Goal: Task Accomplishment & Management: Manage account settings

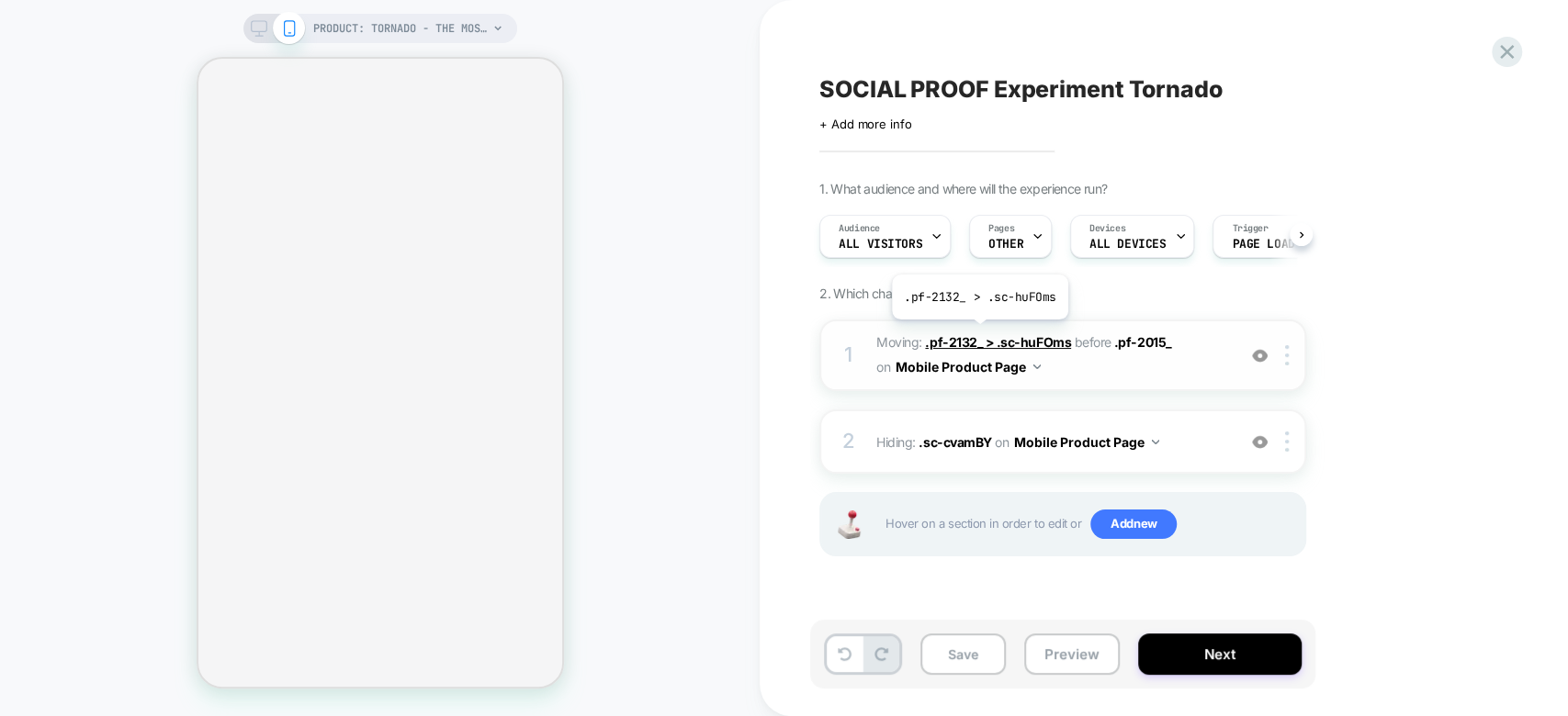
select select "**********"
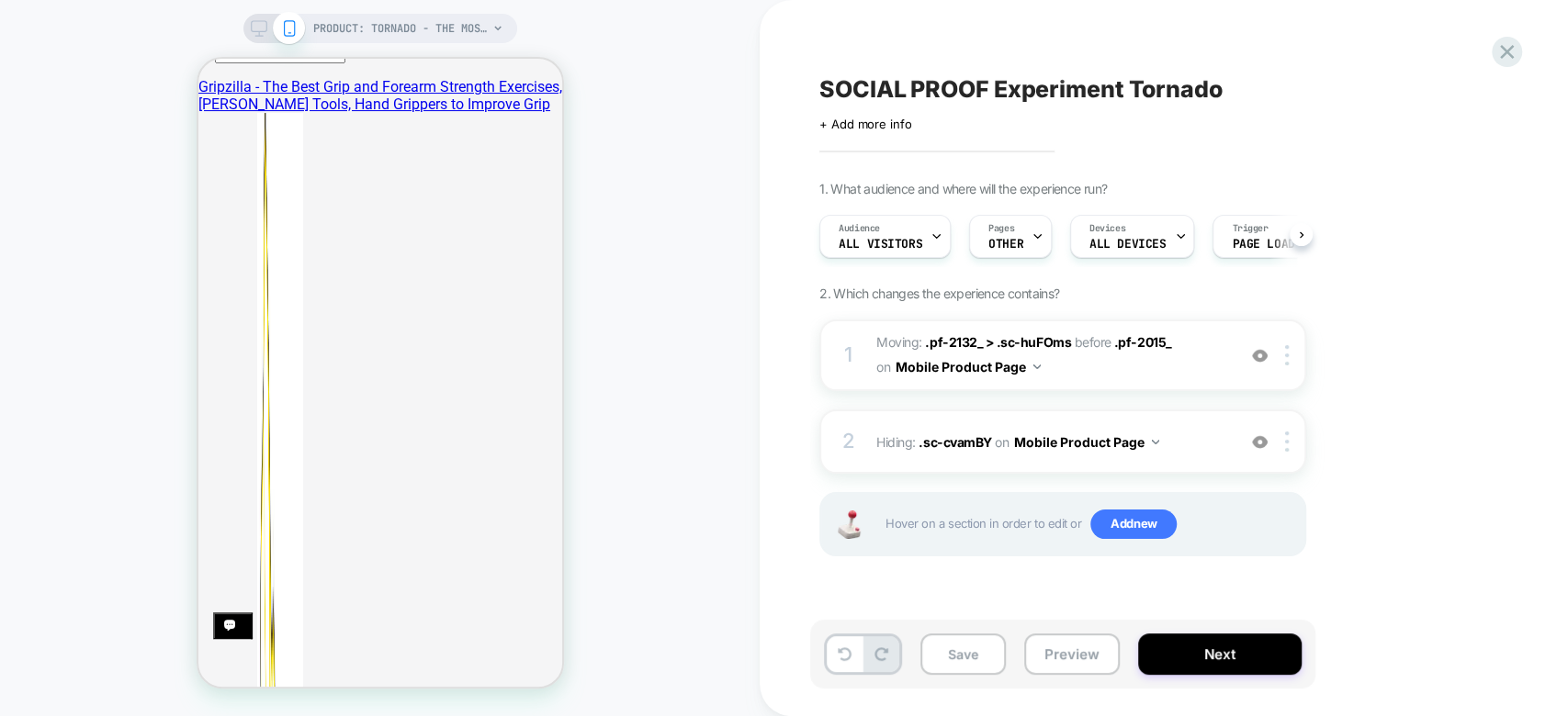
scroll to position [236, 0]
click at [1284, 437] on div at bounding box center [1290, 441] width 31 height 20
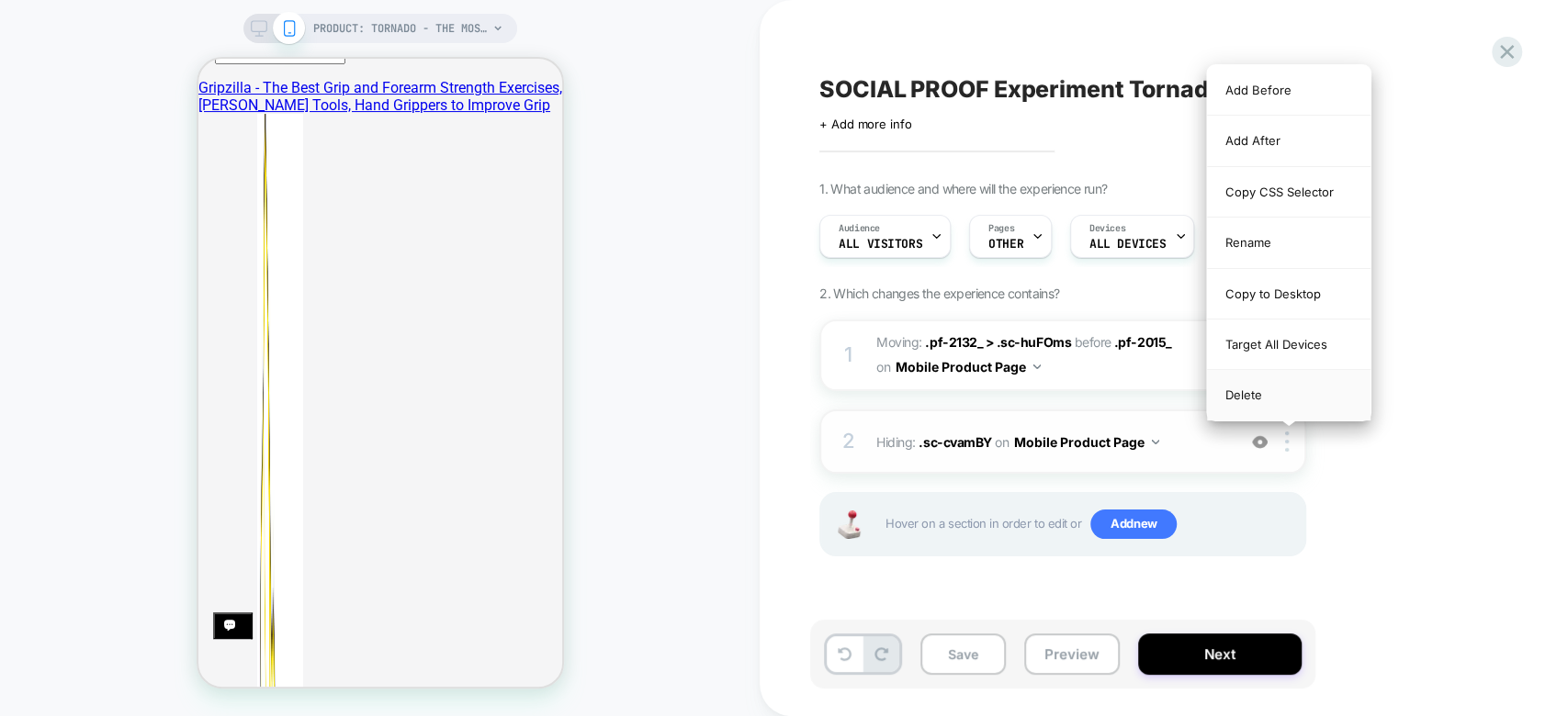
click at [1291, 397] on div "Delete" at bounding box center [1289, 394] width 163 height 49
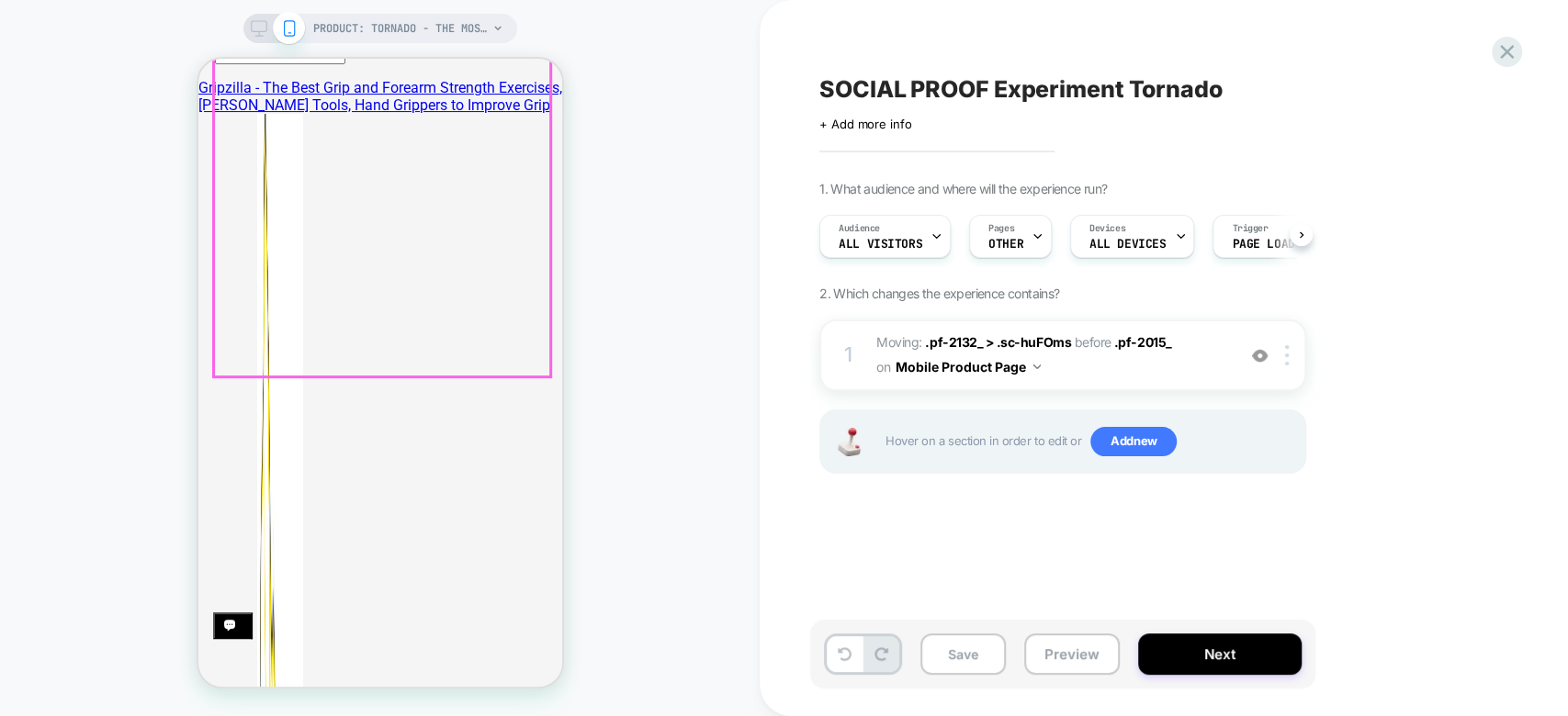
scroll to position [0, 0]
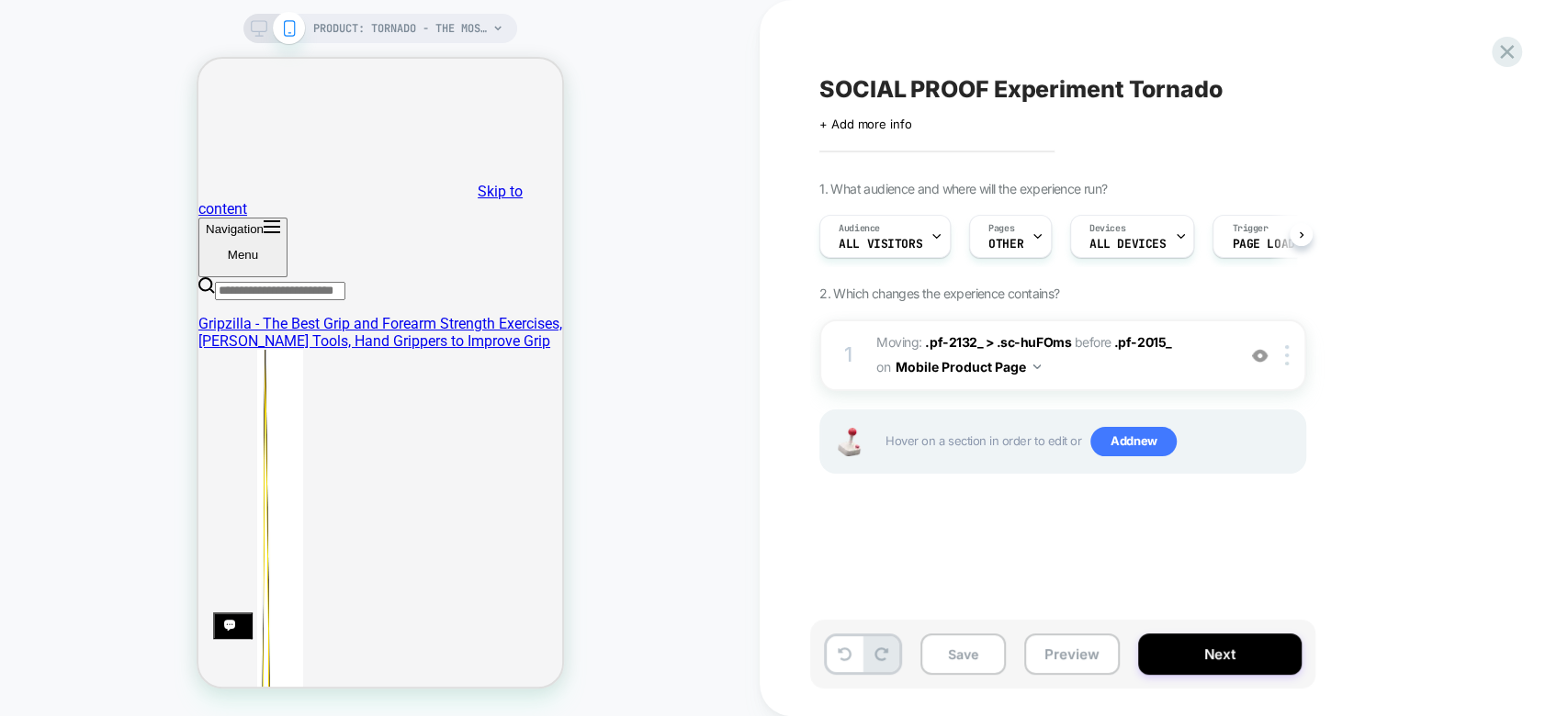
click at [259, 26] on icon at bounding box center [259, 29] width 17 height 17
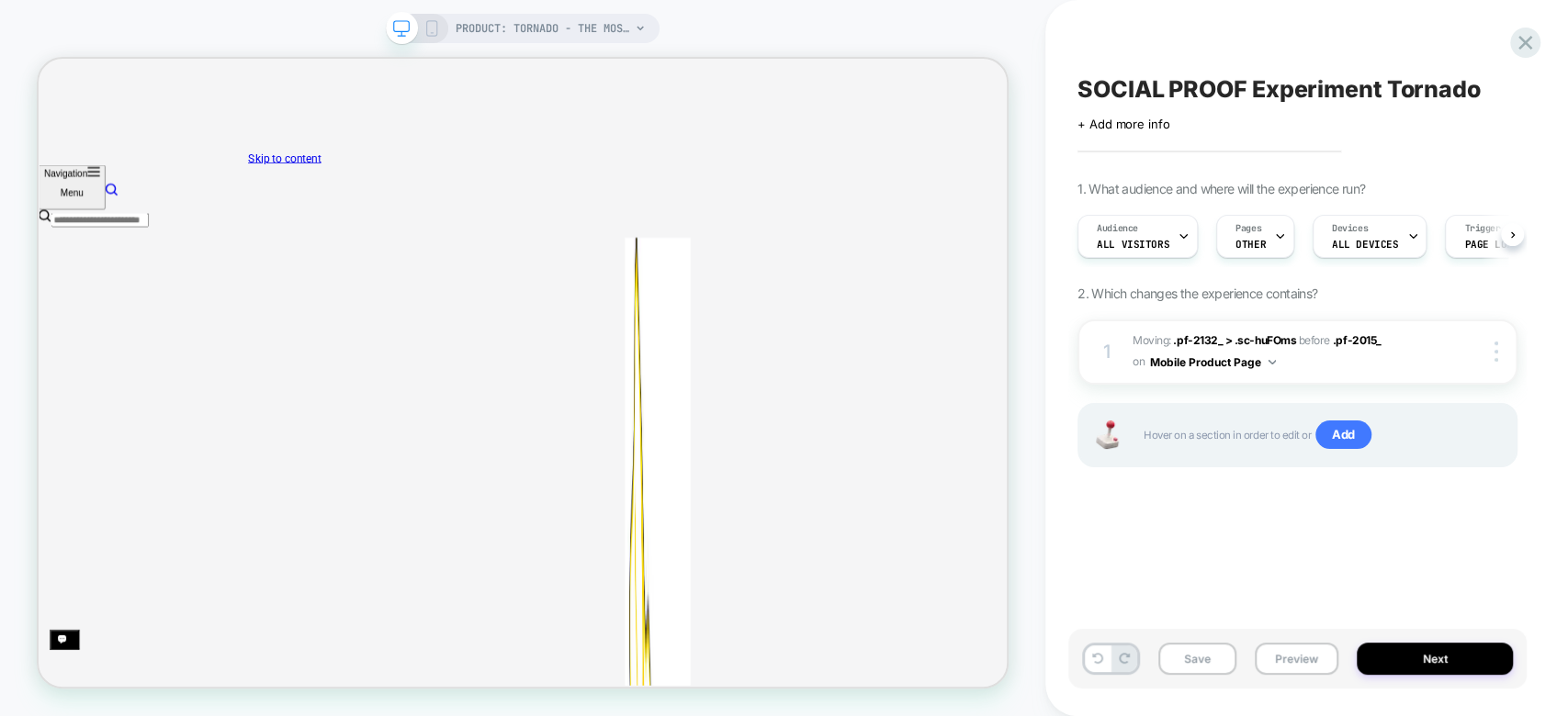
click at [426, 19] on div "PRODUCT: Tornado - The Most Powerful Grip and Forearm Builder [gripzilla]" at bounding box center [522, 29] width 274 height 30
click at [434, 31] on icon at bounding box center [431, 29] width 17 height 17
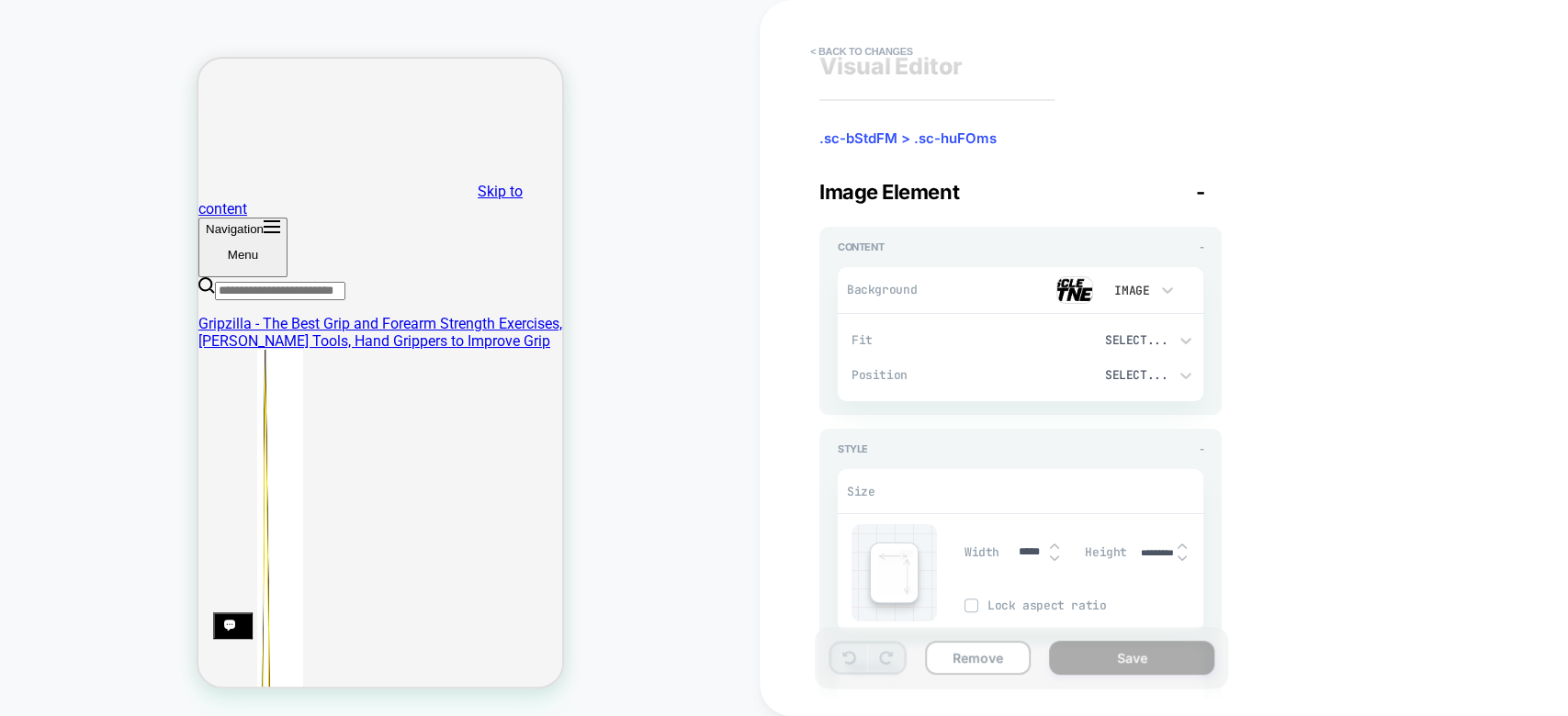
scroll to position [22, 0]
click at [1184, 341] on icon at bounding box center [1186, 339] width 11 height 6
click at [1227, 341] on div at bounding box center [784, 358] width 1568 height 716
click at [1169, 377] on div "Select..." at bounding box center [1107, 374] width 141 height 19
click at [1308, 399] on div at bounding box center [784, 358] width 1568 height 716
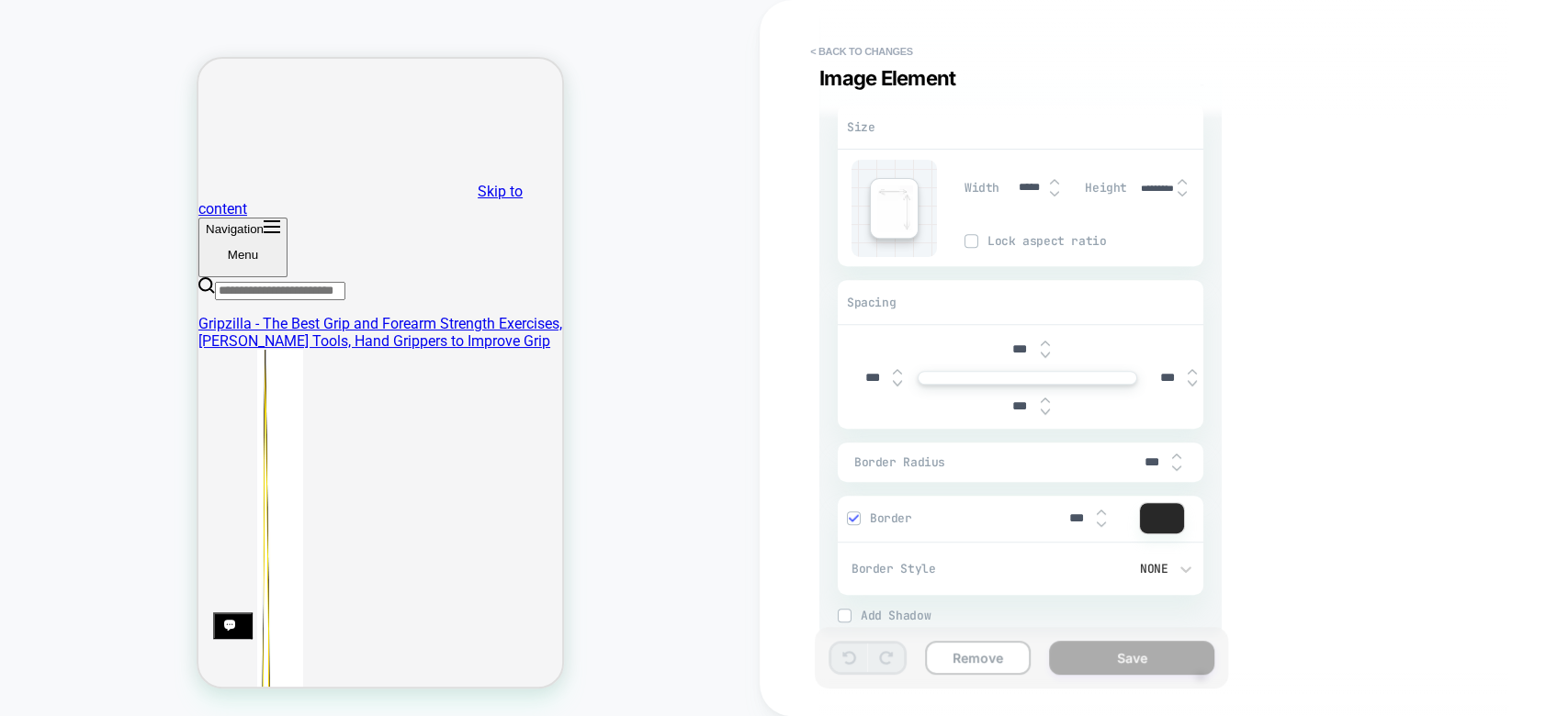
scroll to position [441, 0]
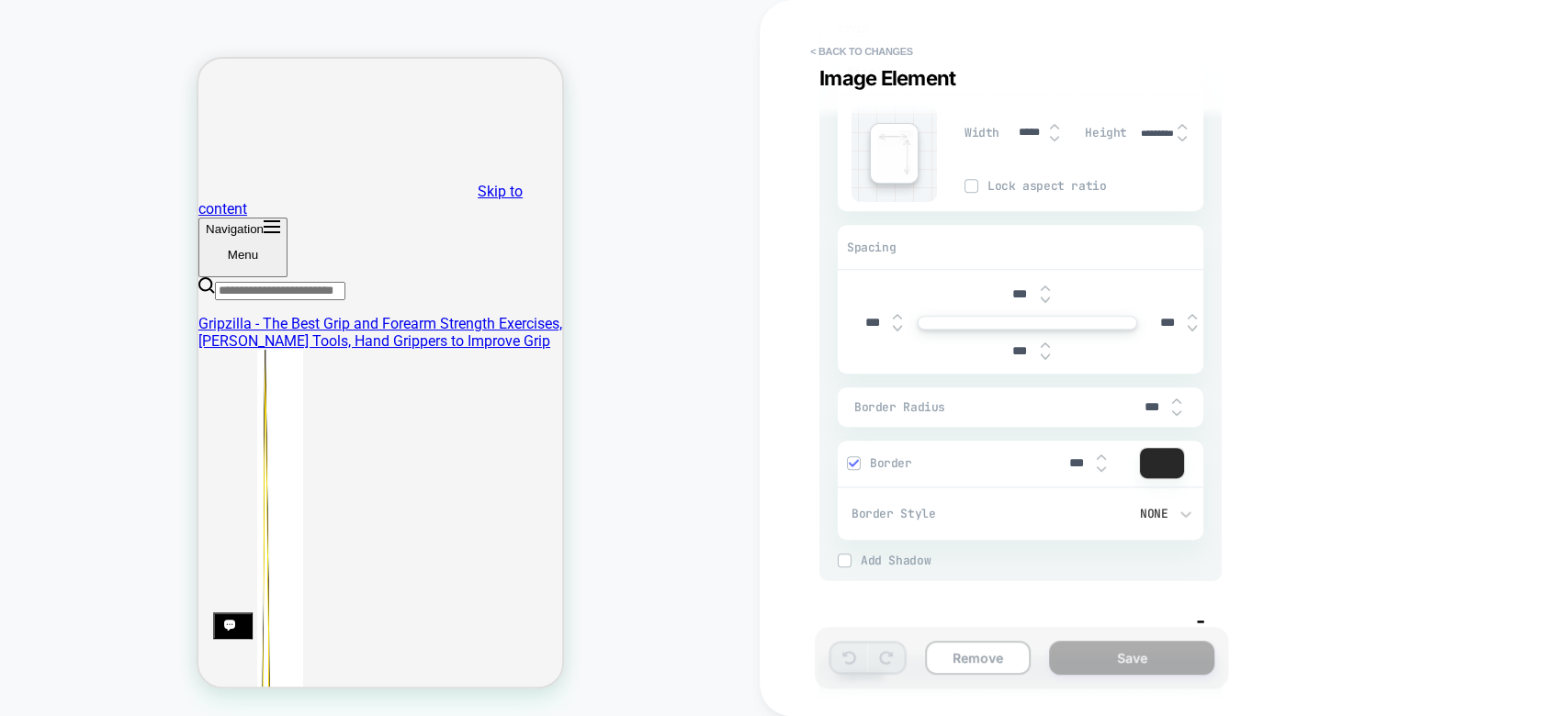
click at [1043, 358] on img at bounding box center [1046, 357] width 9 height 7
type textarea "*"
type input "****"
click at [1043, 358] on img at bounding box center [1046, 357] width 9 height 7
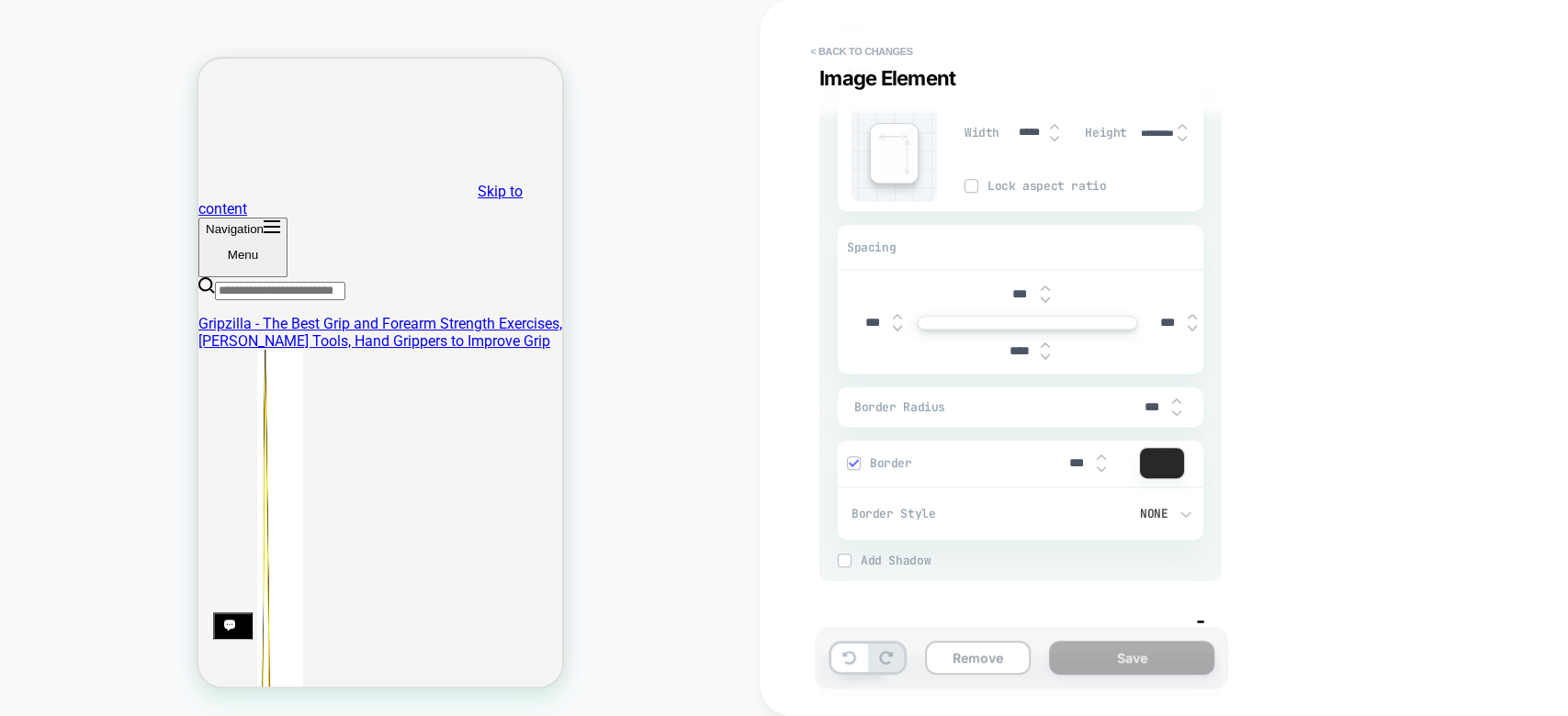
click at [1043, 358] on img at bounding box center [1046, 357] width 9 height 7
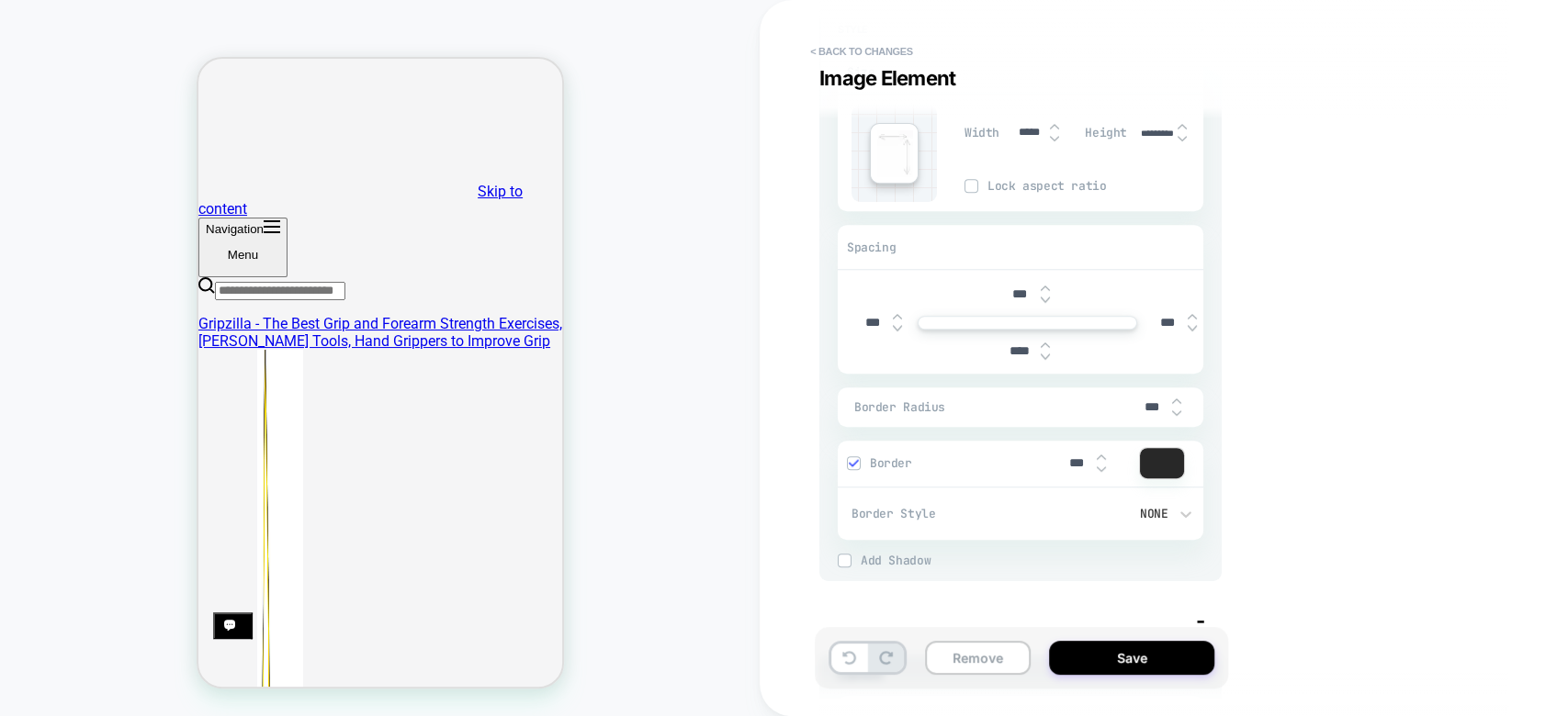
type textarea "*"
type input "****"
click at [1043, 358] on img at bounding box center [1046, 357] width 9 height 7
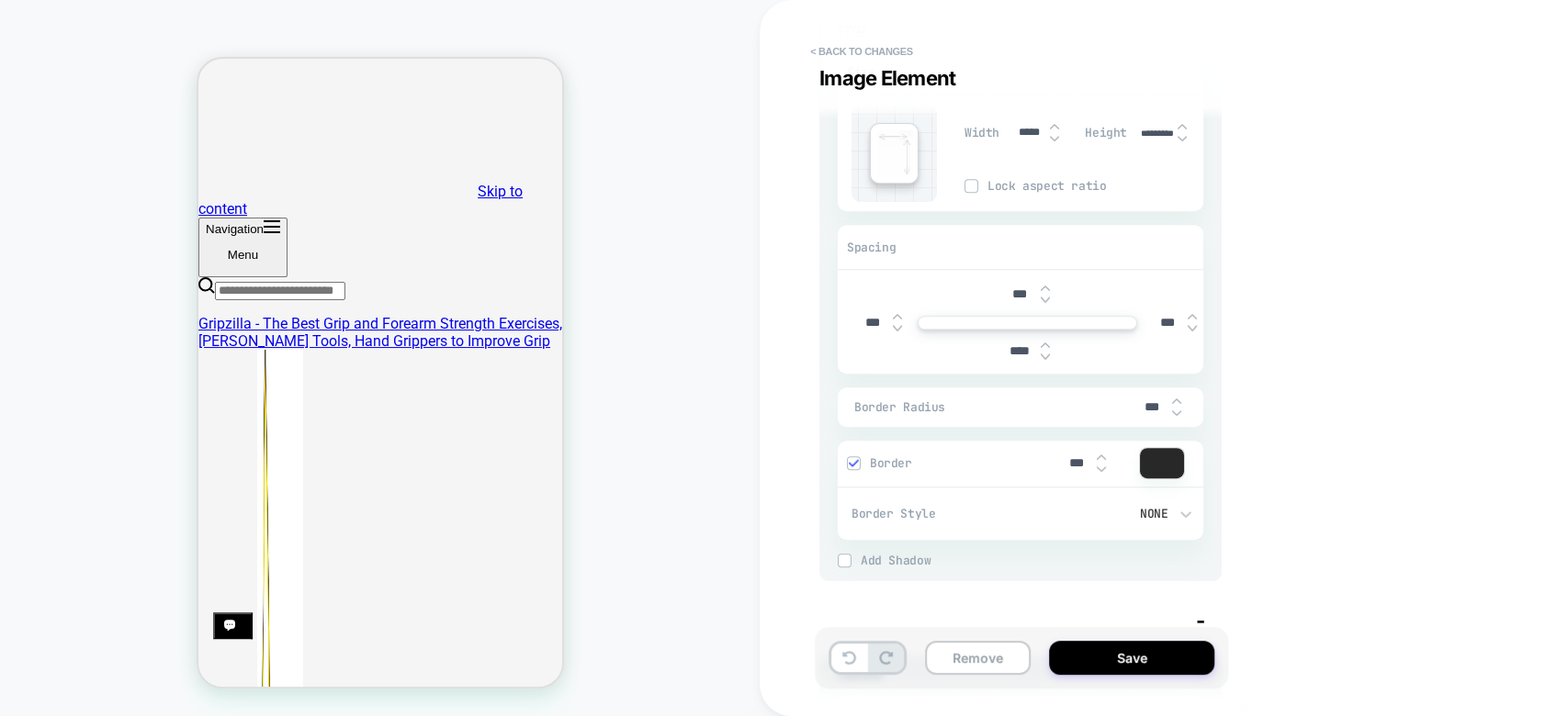
click at [1043, 358] on img at bounding box center [1046, 357] width 9 height 7
type textarea "*"
type input "*****"
click at [1043, 358] on img at bounding box center [1046, 357] width 9 height 7
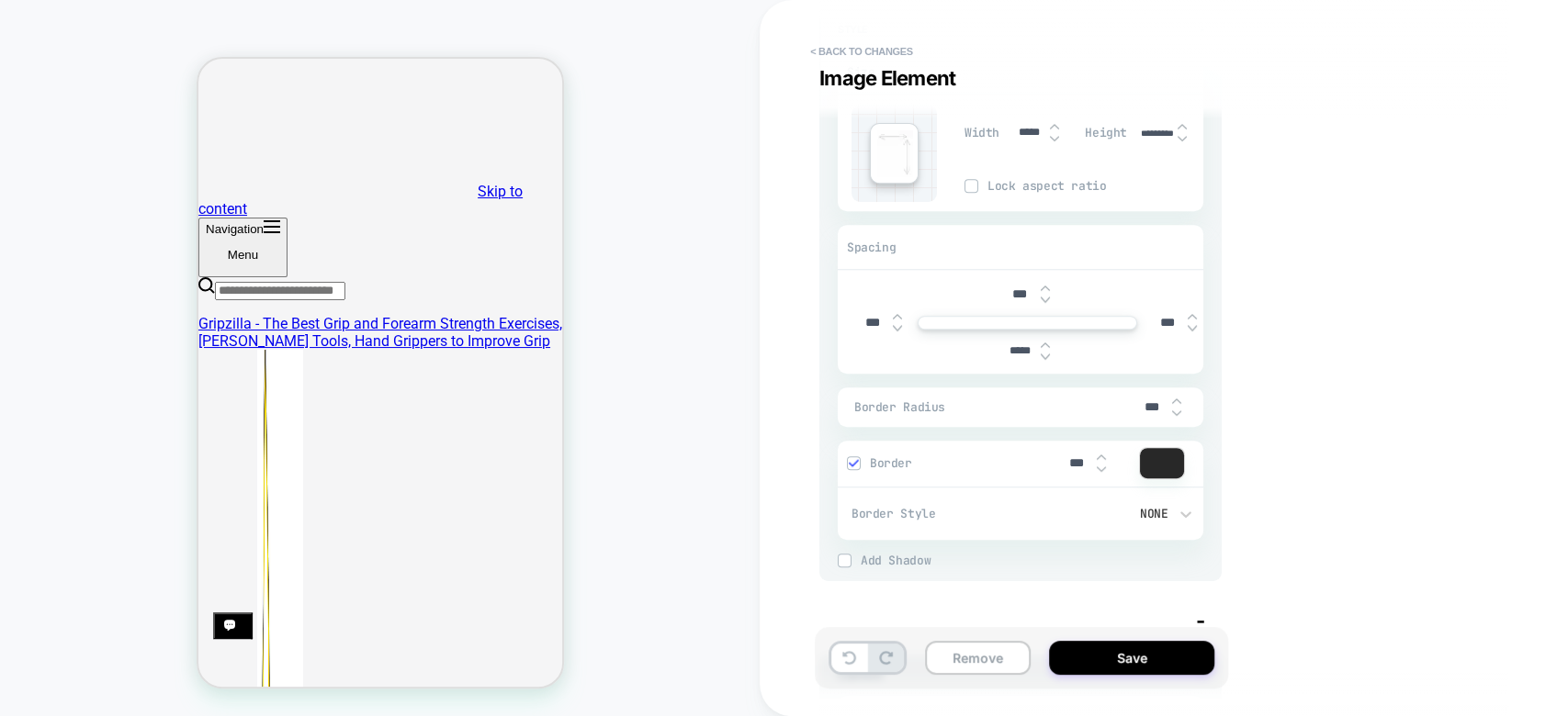
click at [1043, 358] on img at bounding box center [1046, 357] width 9 height 7
type textarea "*"
type input "*****"
click at [1043, 358] on img at bounding box center [1046, 357] width 9 height 7
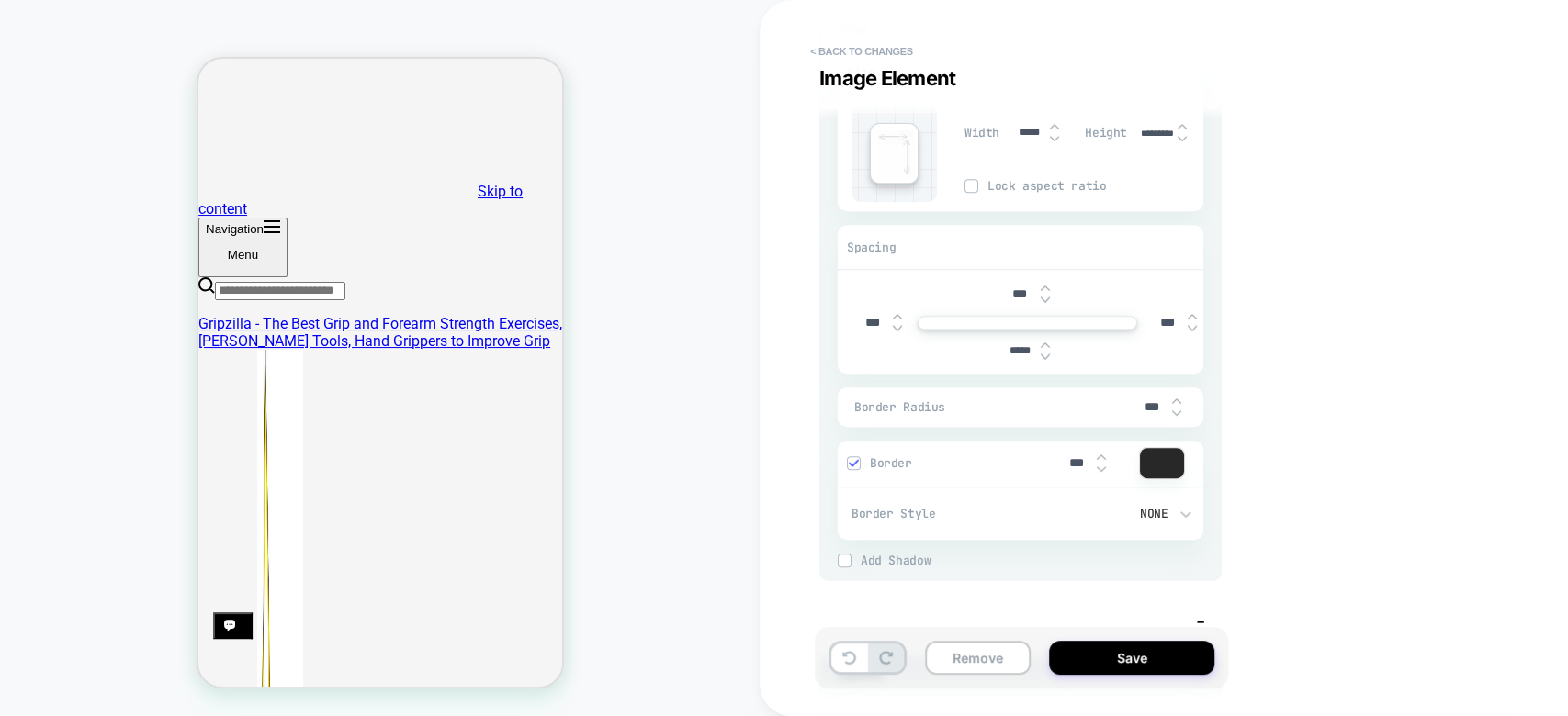
click at [1043, 358] on img at bounding box center [1046, 357] width 9 height 7
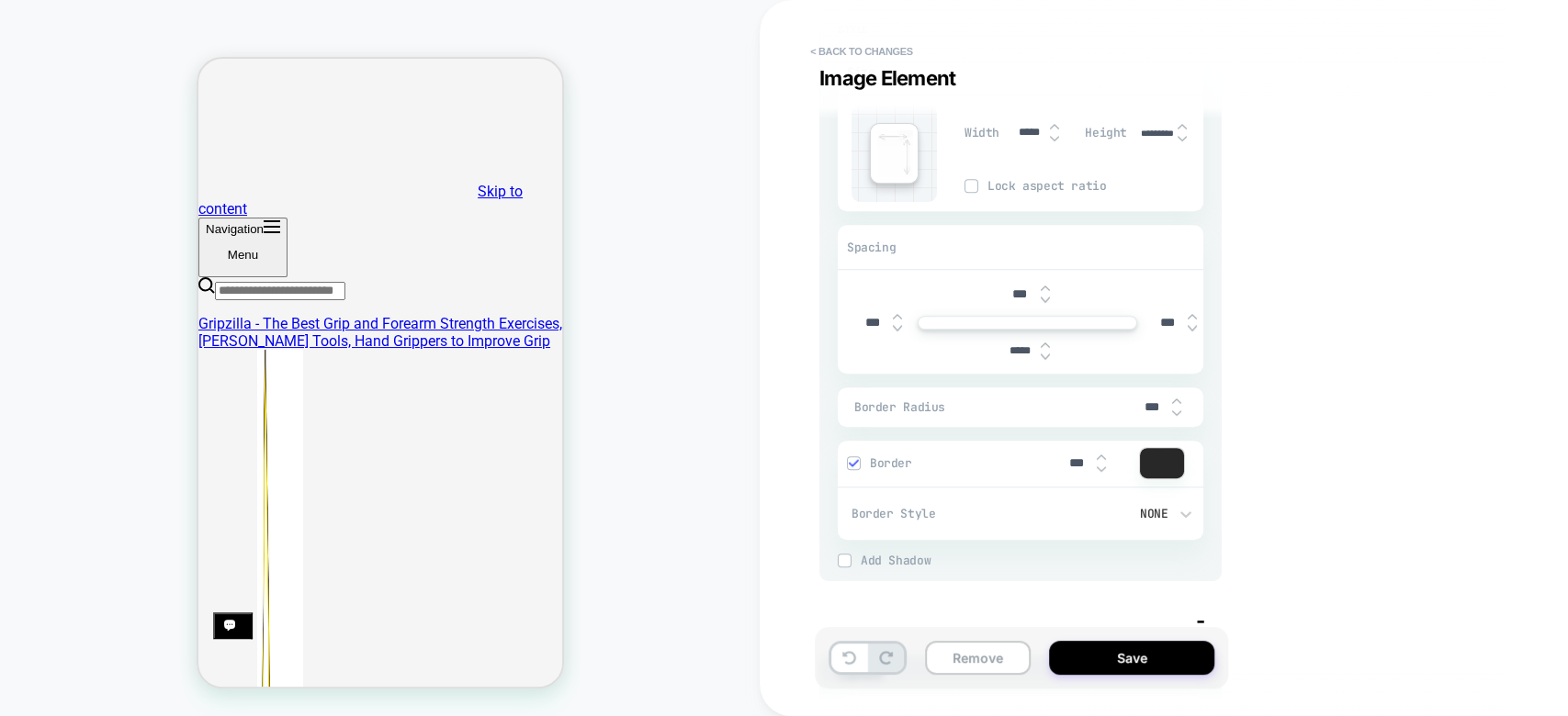
type textarea "*"
type input "*****"
click at [1043, 358] on img at bounding box center [1046, 357] width 9 height 7
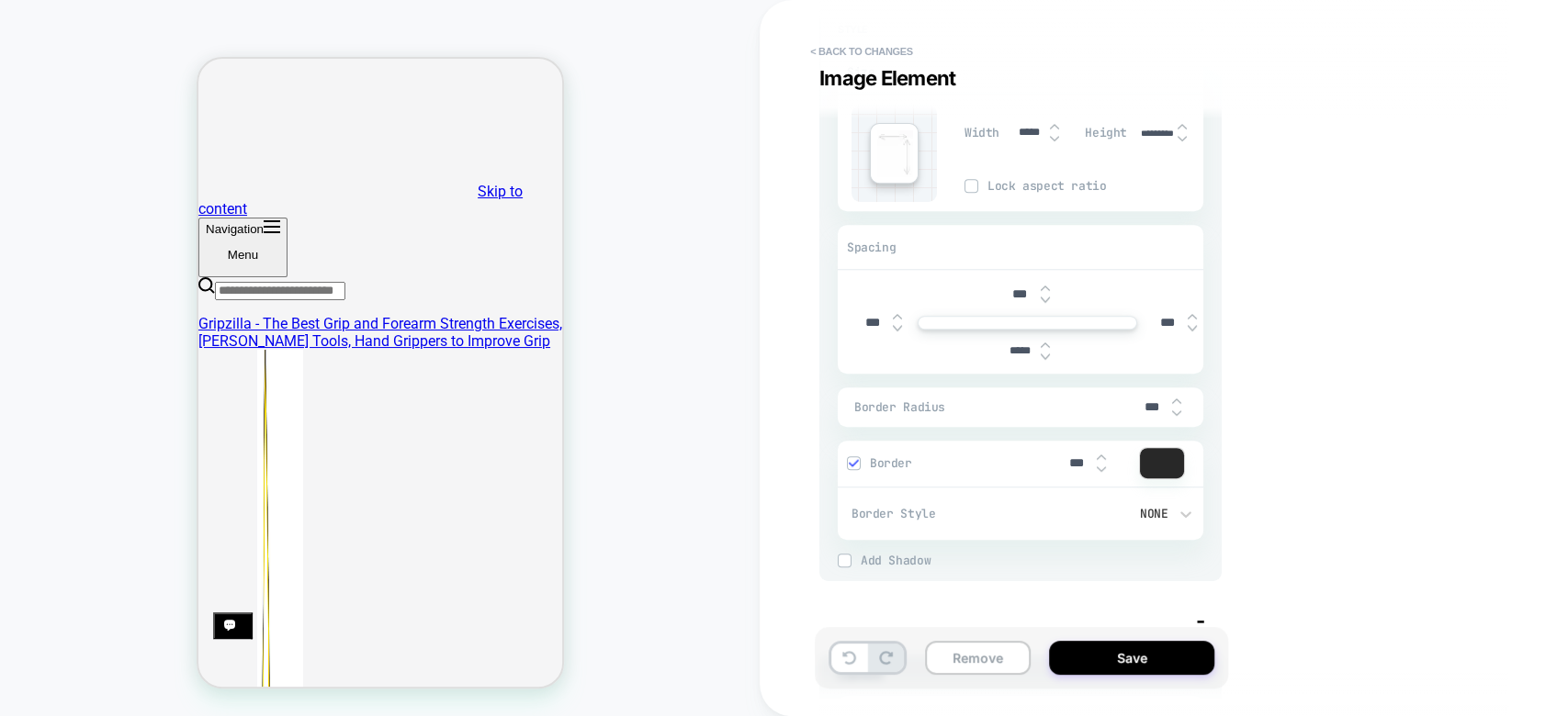
click at [1043, 358] on img at bounding box center [1046, 357] width 9 height 7
type textarea "*"
type input "*****"
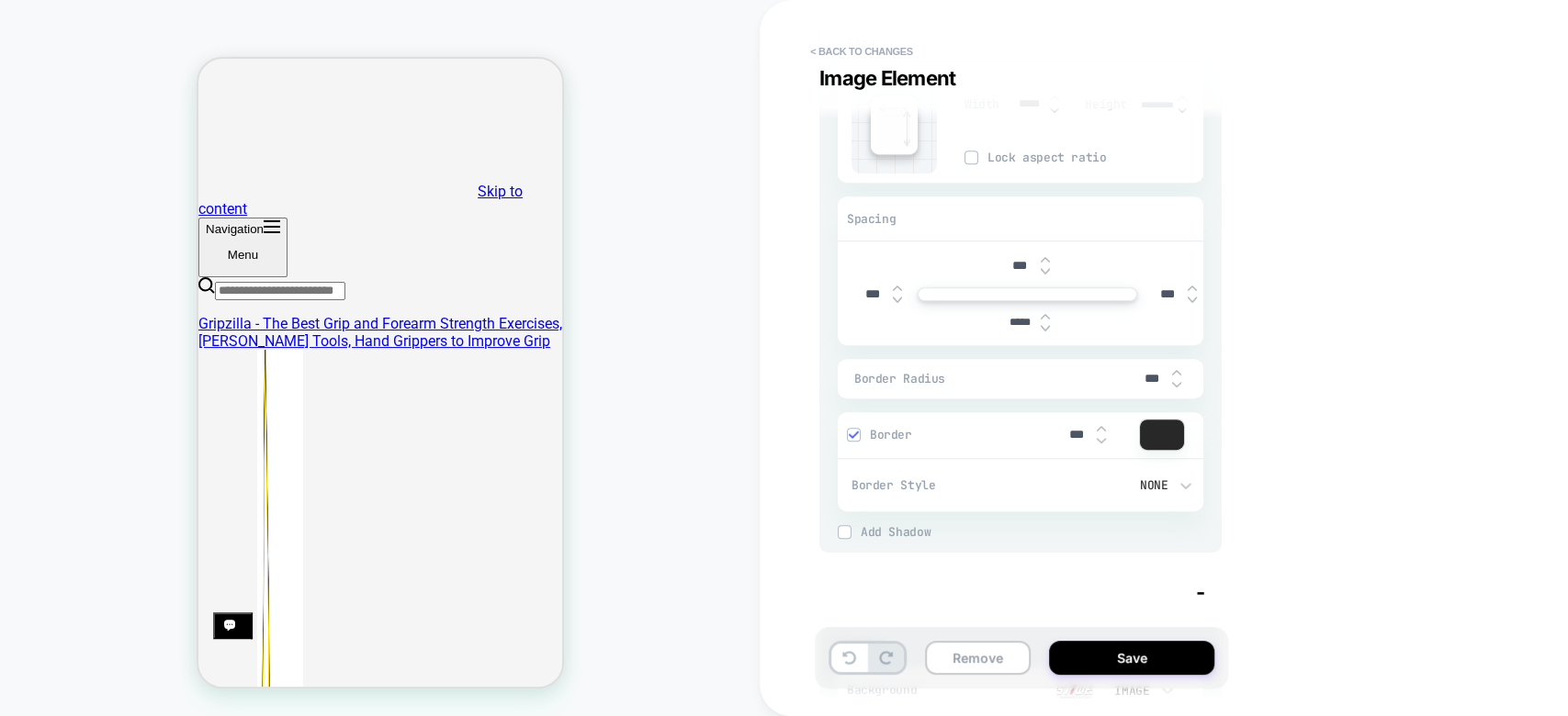
scroll to position [475, 0]
click at [1099, 433] on img at bounding box center [1101, 435] width 9 height 7
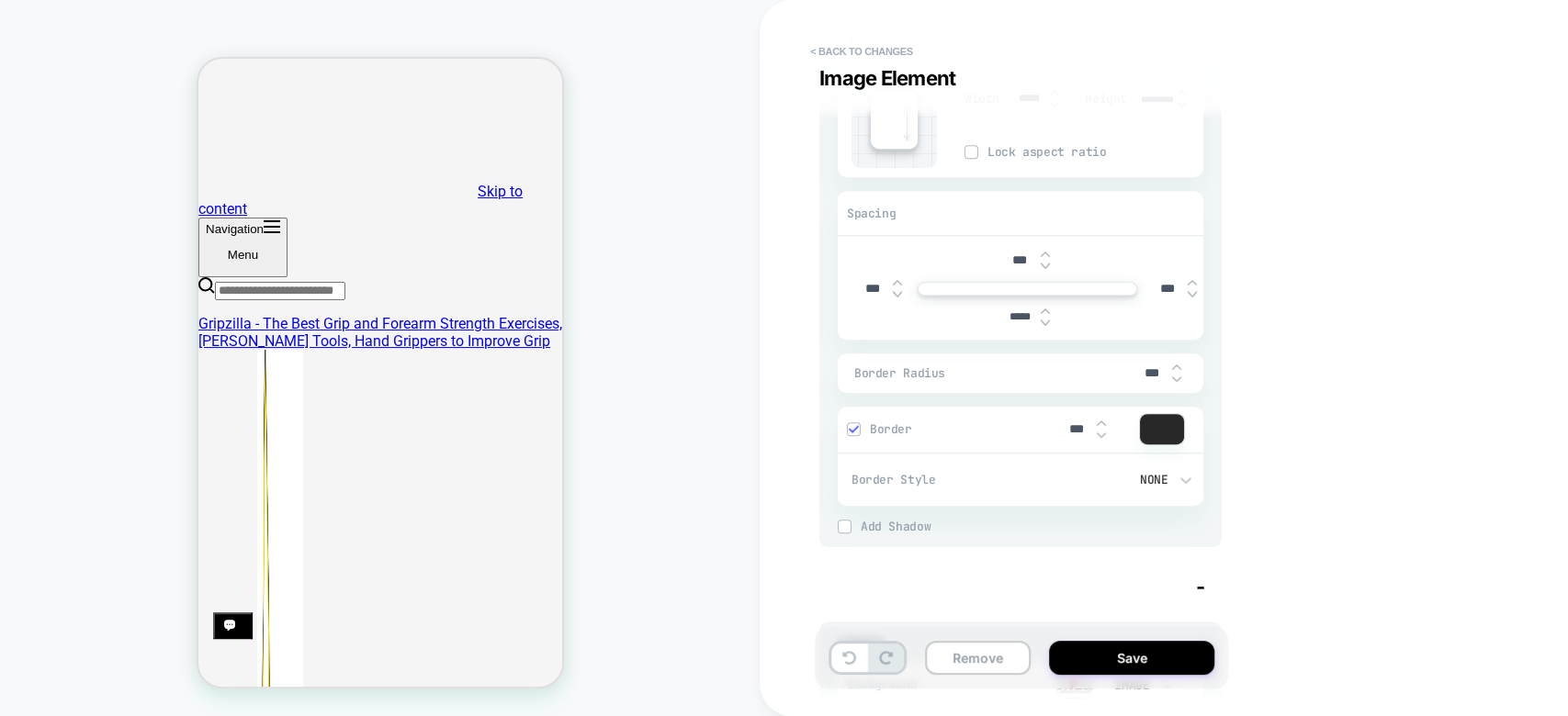
click at [1102, 424] on img at bounding box center [1101, 423] width 9 height 7
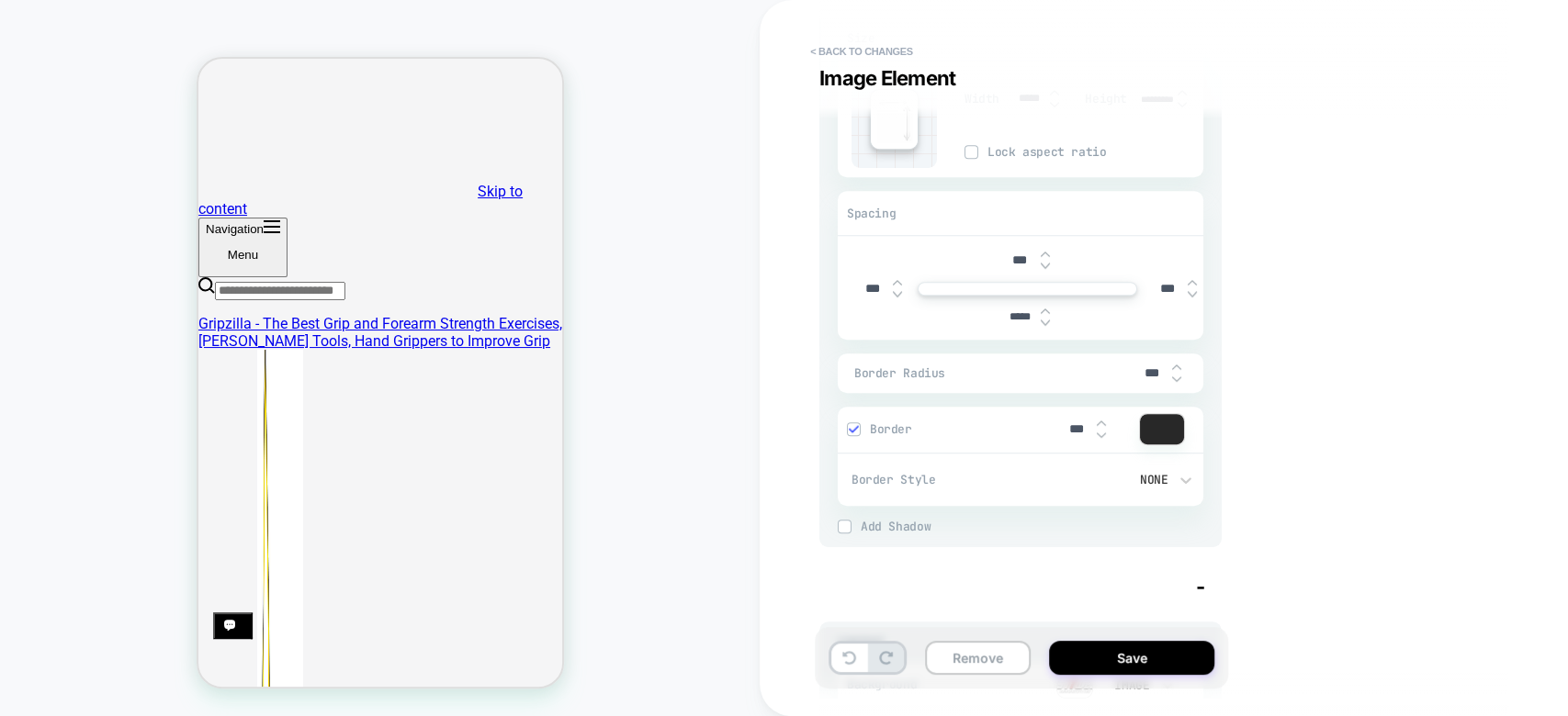
type textarea "*"
type input "***"
click at [1102, 424] on img at bounding box center [1101, 423] width 9 height 7
type textarea "*"
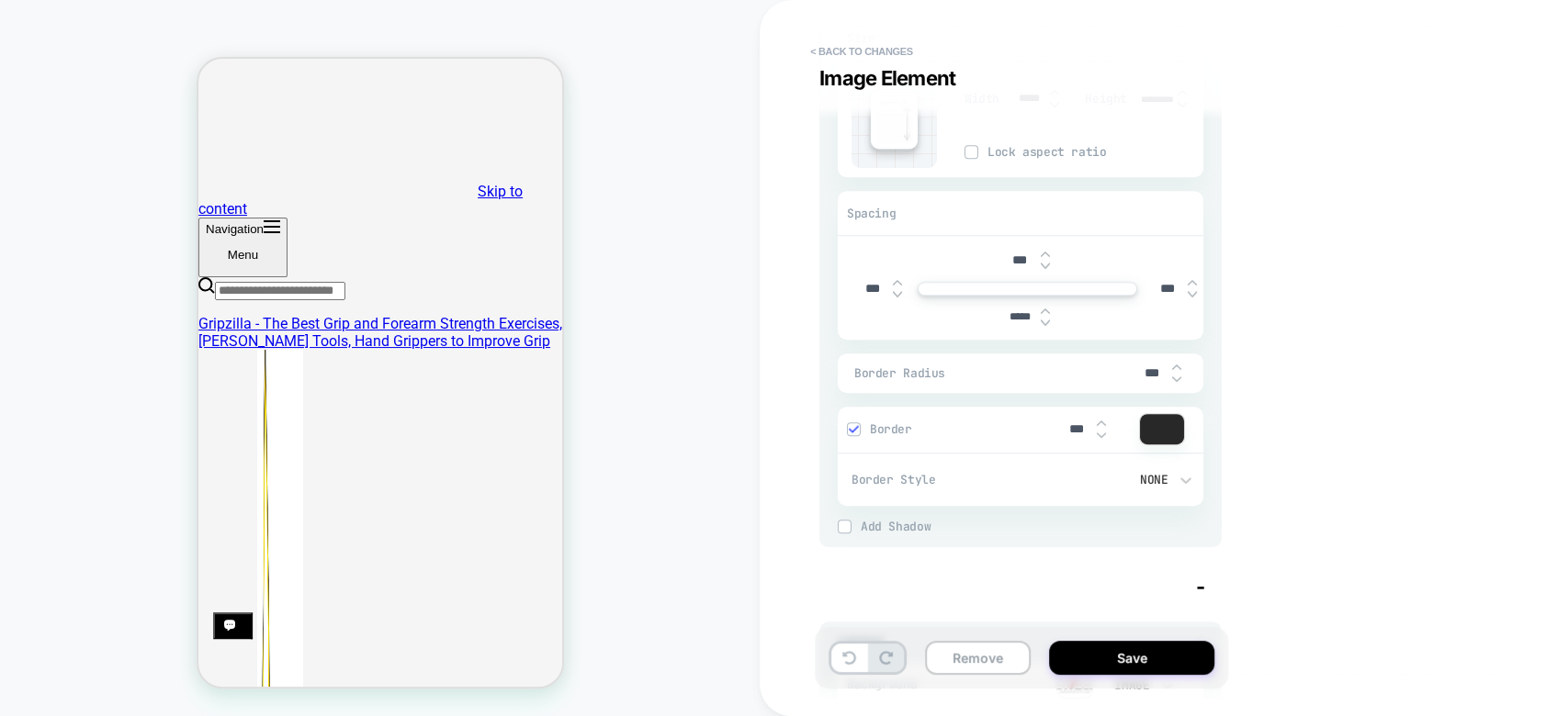
type input "***"
click at [1102, 424] on img at bounding box center [1101, 423] width 9 height 7
type textarea "*"
type input "***"
click at [926, 529] on span "Add Shadow" at bounding box center [1032, 526] width 342 height 16
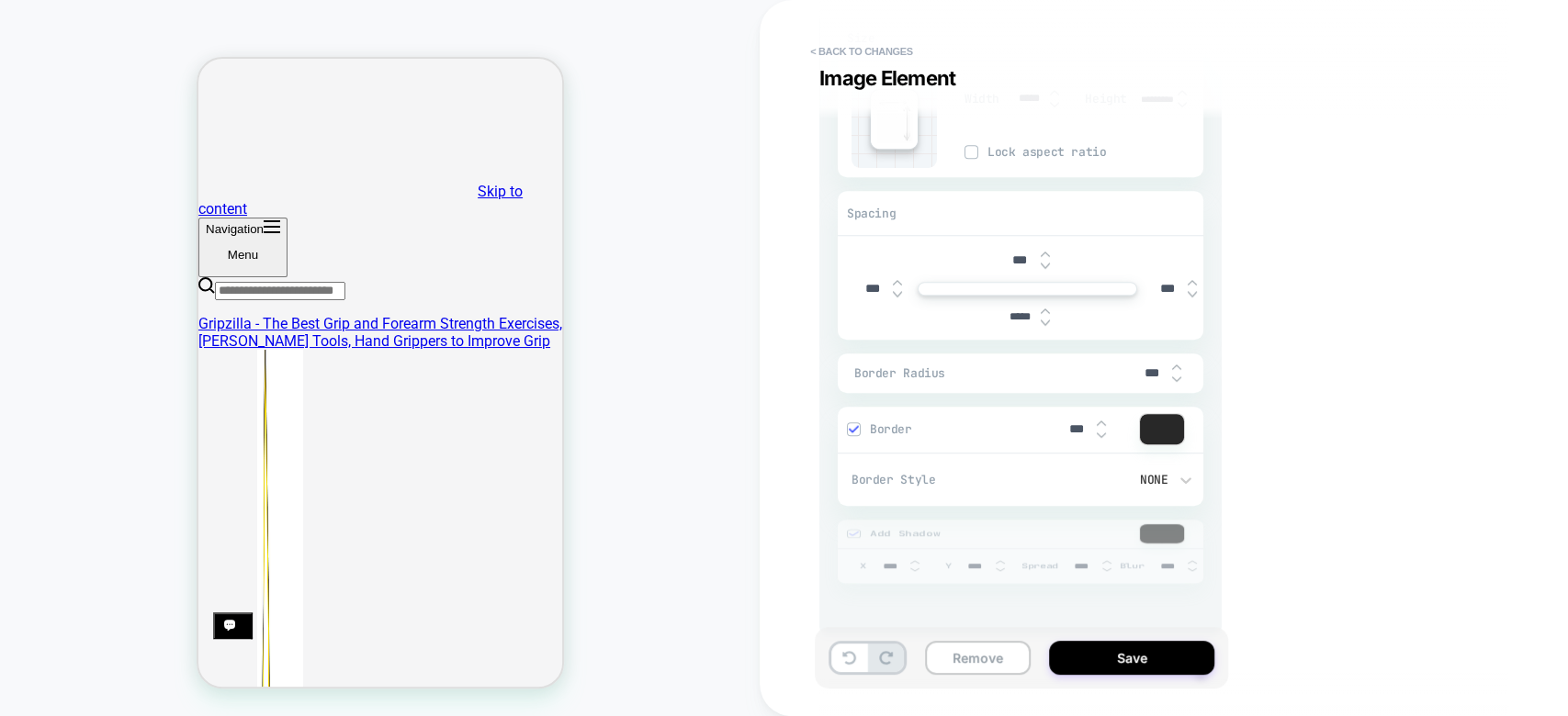
type textarea "*"
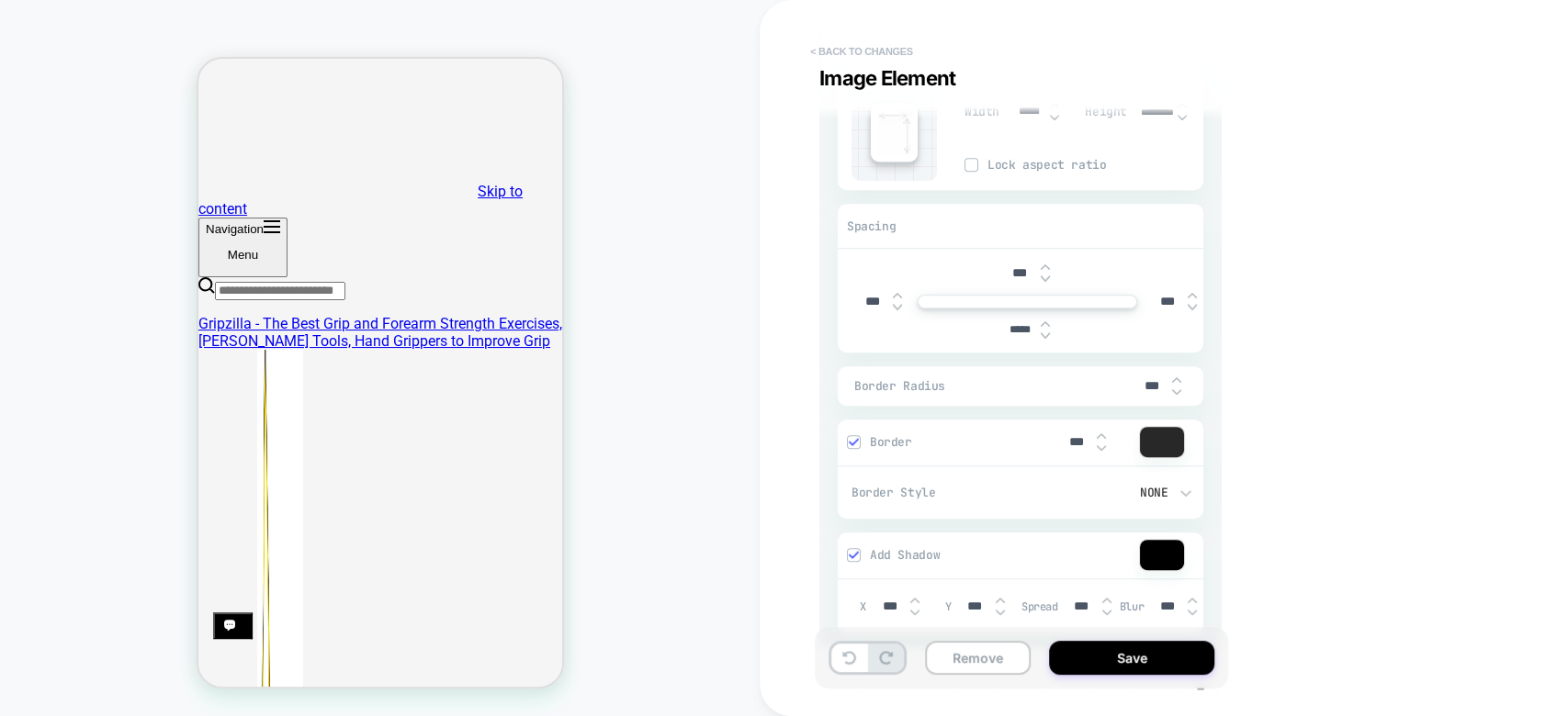
click at [873, 57] on button "< Back to changes" at bounding box center [861, 52] width 122 height 30
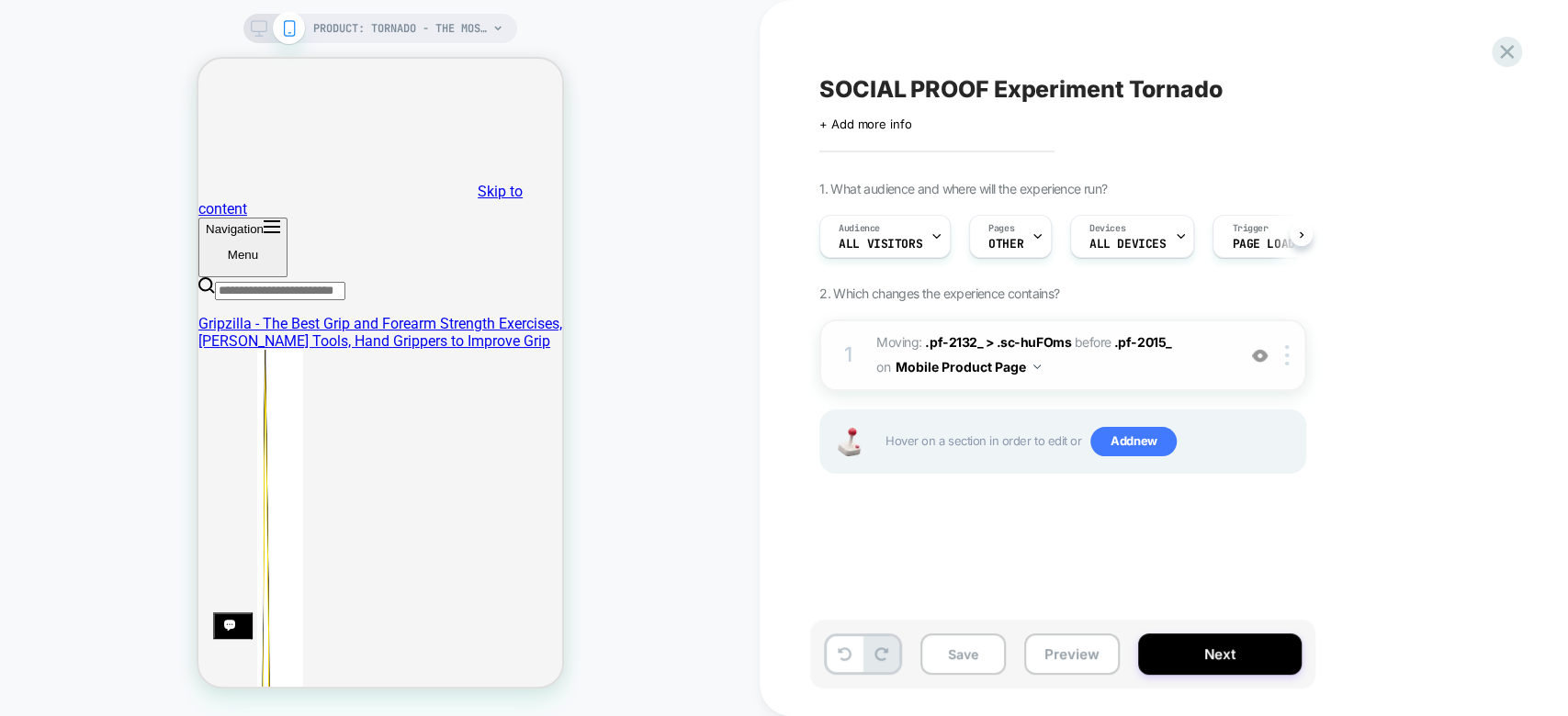
scroll to position [0, 0]
click at [992, 241] on span "OTHER" at bounding box center [1006, 244] width 35 height 13
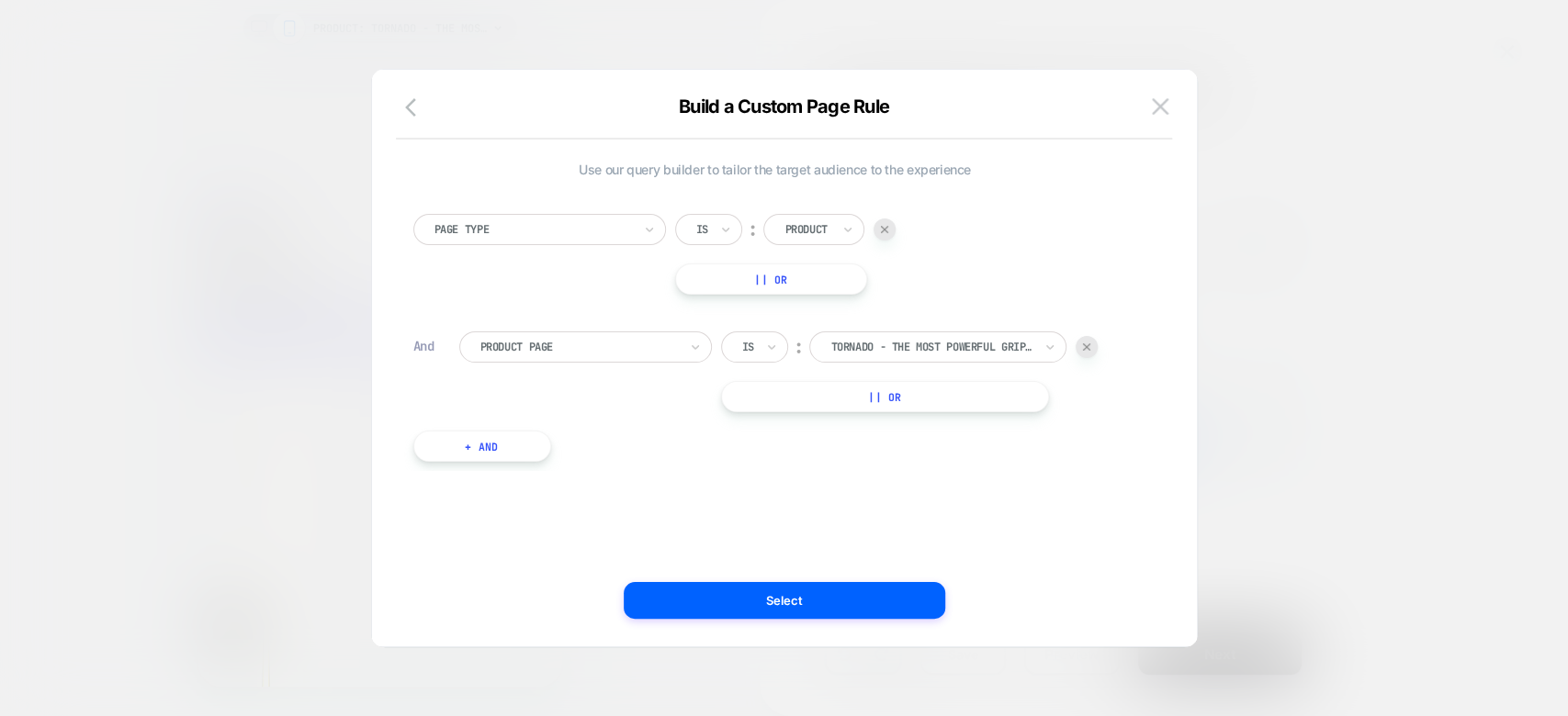
click at [1477, 467] on div at bounding box center [784, 358] width 1568 height 716
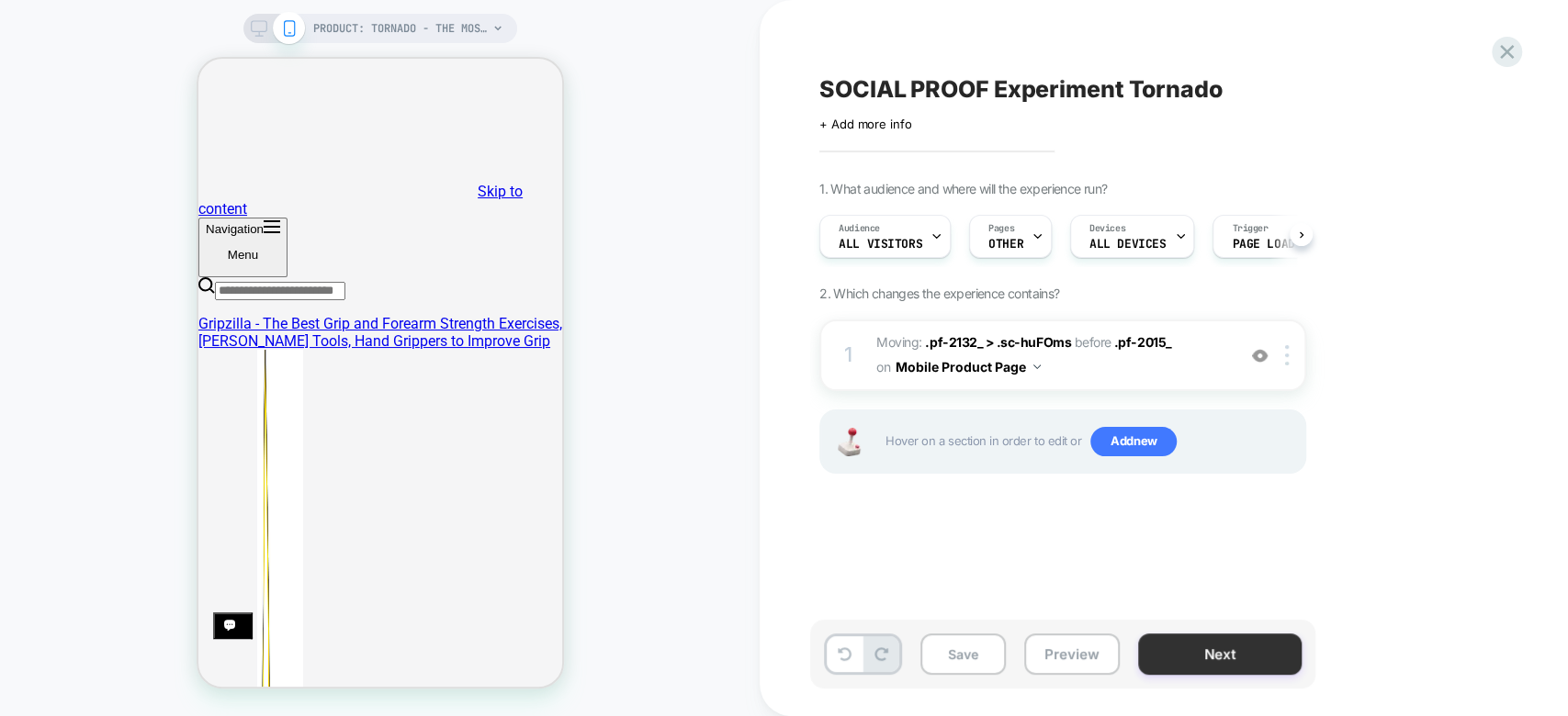
click at [1235, 654] on button "Next" at bounding box center [1220, 654] width 163 height 42
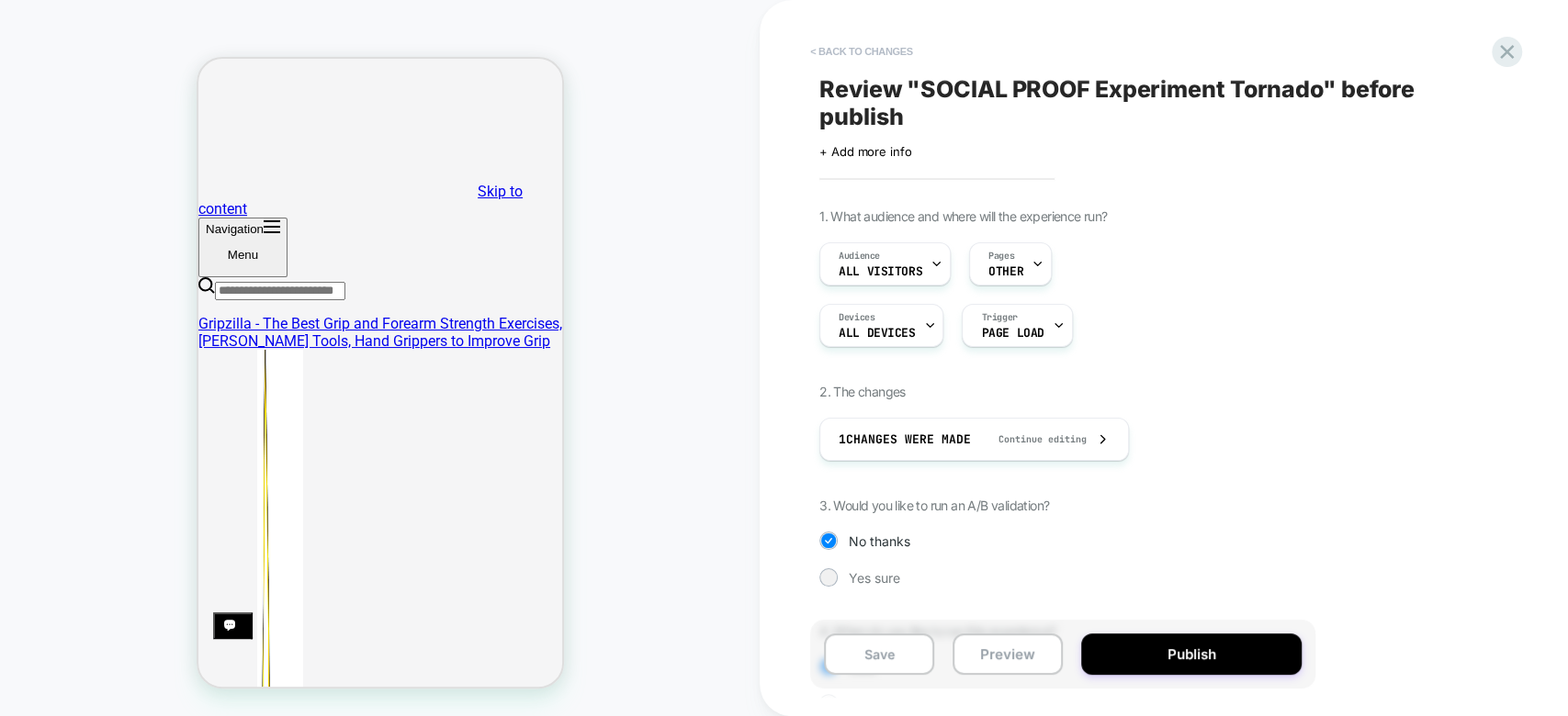
click at [897, 47] on button "< Back to changes" at bounding box center [861, 52] width 122 height 30
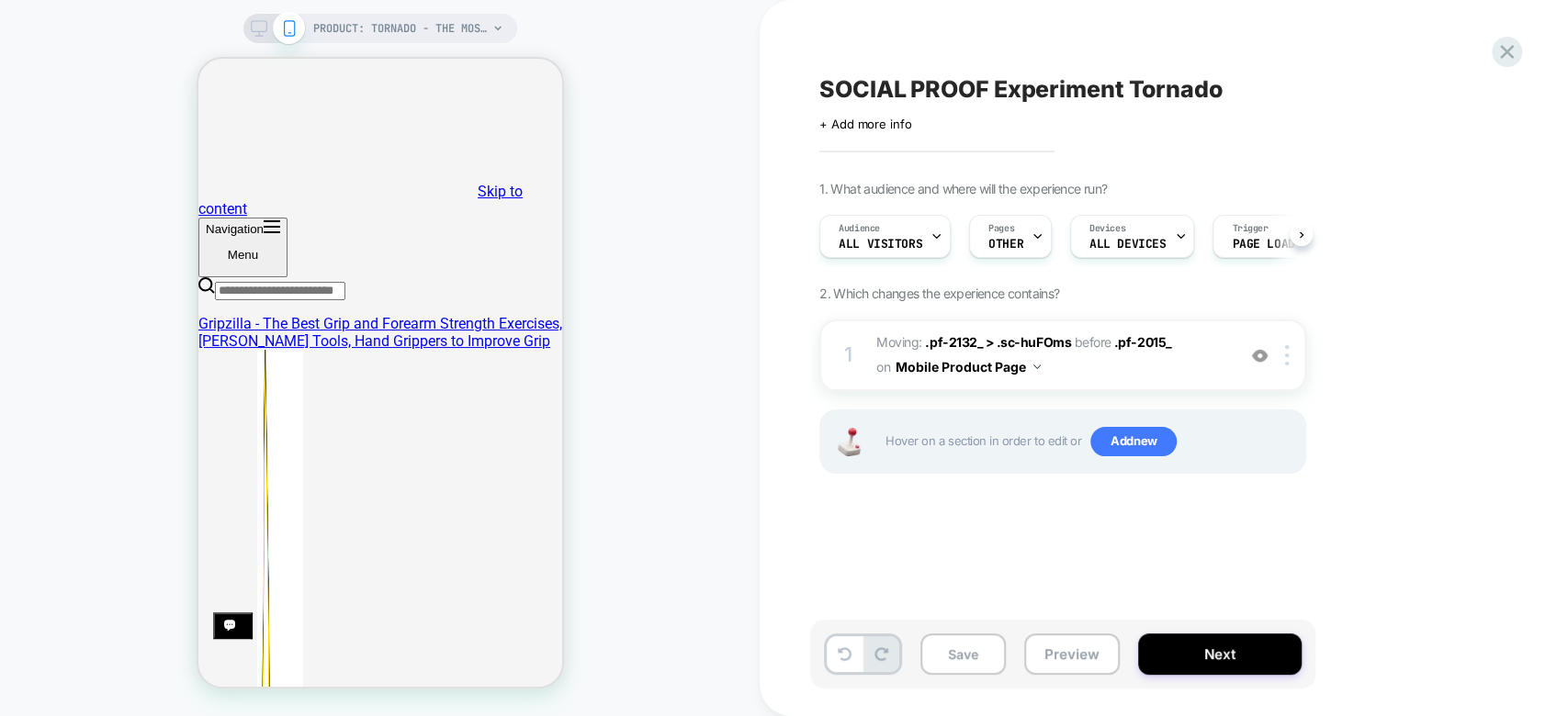
click at [870, 115] on div "Click to edit experience details + Add more info" at bounding box center [1021, 117] width 403 height 29
click at [873, 123] on span "+ Add more info" at bounding box center [865, 124] width 92 height 15
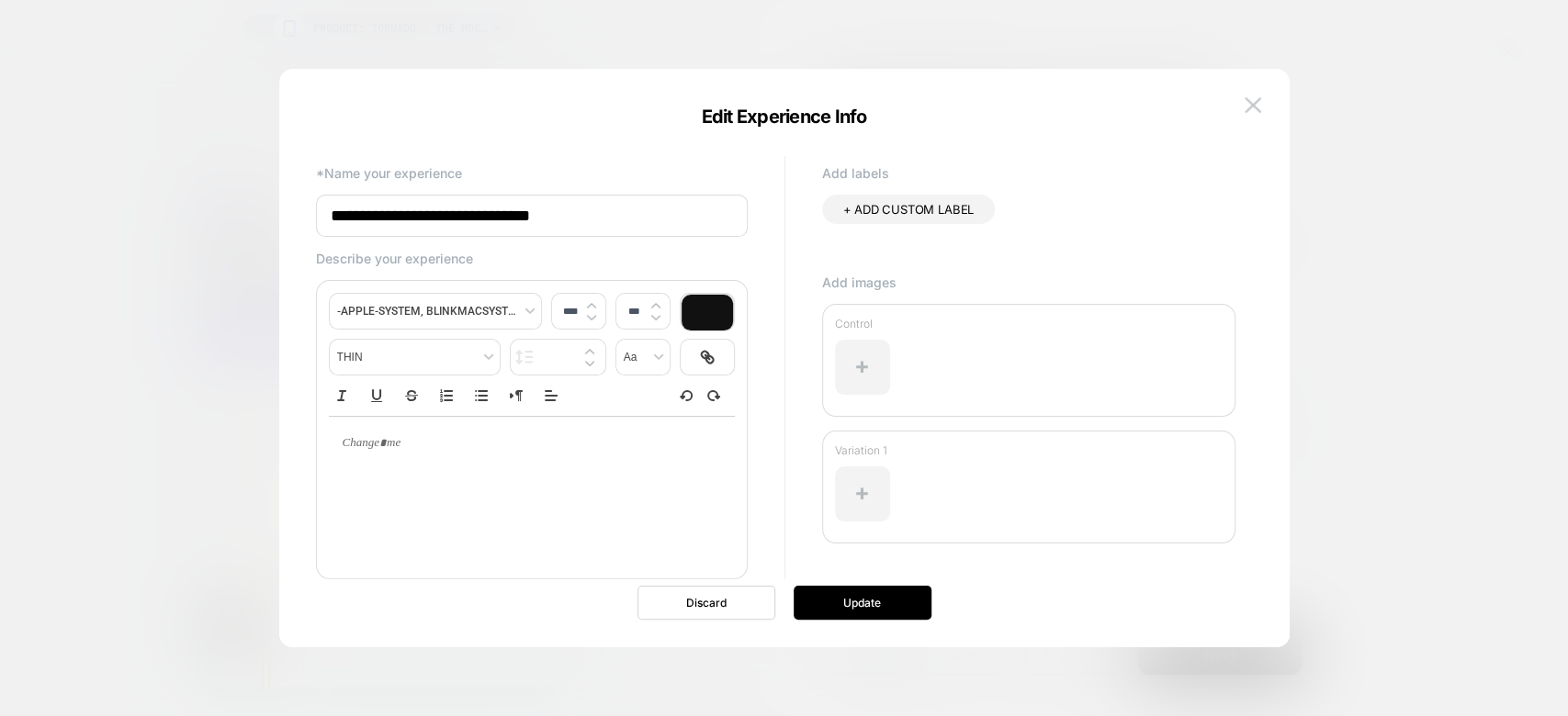
click at [544, 202] on input "**********" at bounding box center [532, 216] width 431 height 43
type input "**********"
click at [833, 588] on button "Update" at bounding box center [862, 603] width 138 height 34
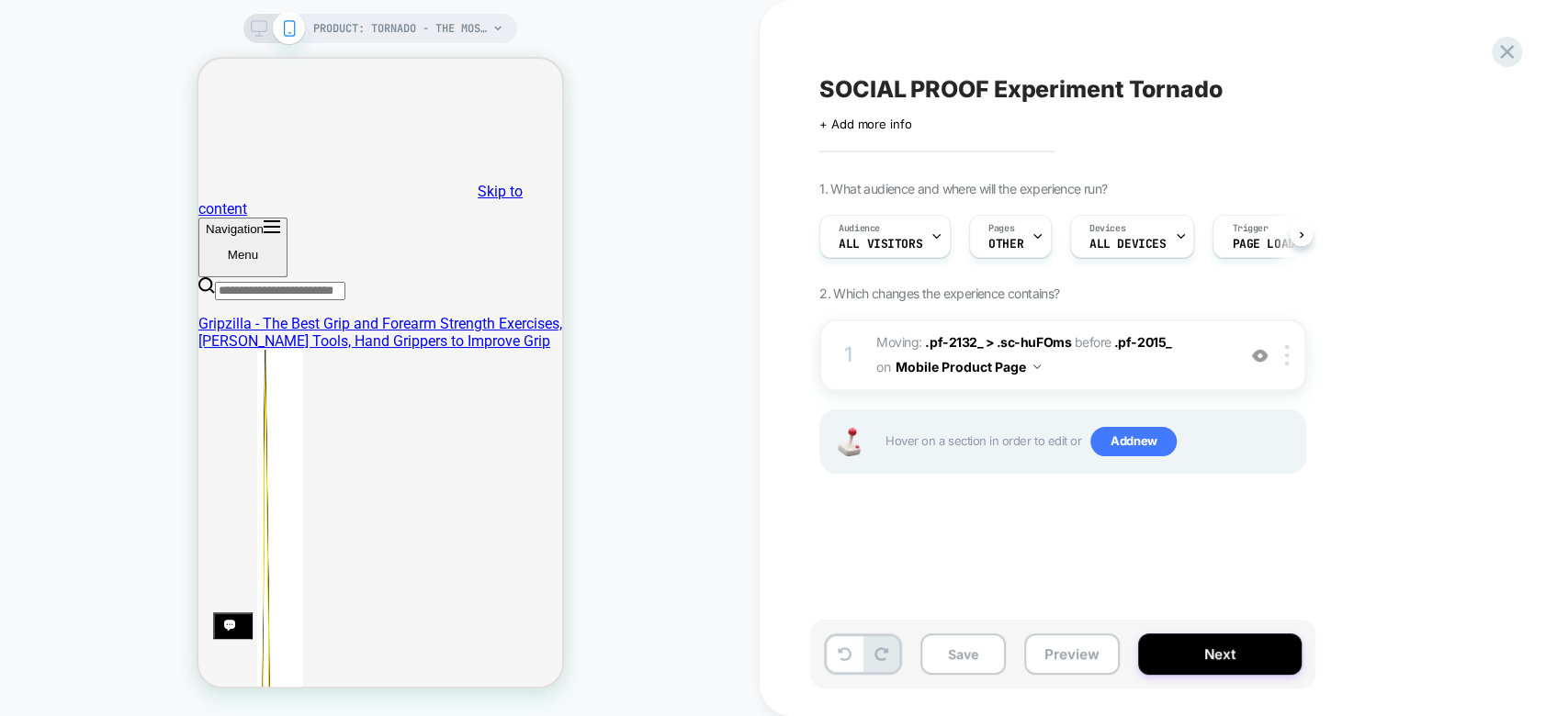
click at [863, 134] on div "SOCIAL PROOF Experiment Tornado Click to edit experience details + Add more inf…" at bounding box center [1154, 358] width 689 height 680
click at [864, 128] on span "+ Add more info" at bounding box center [865, 124] width 92 height 15
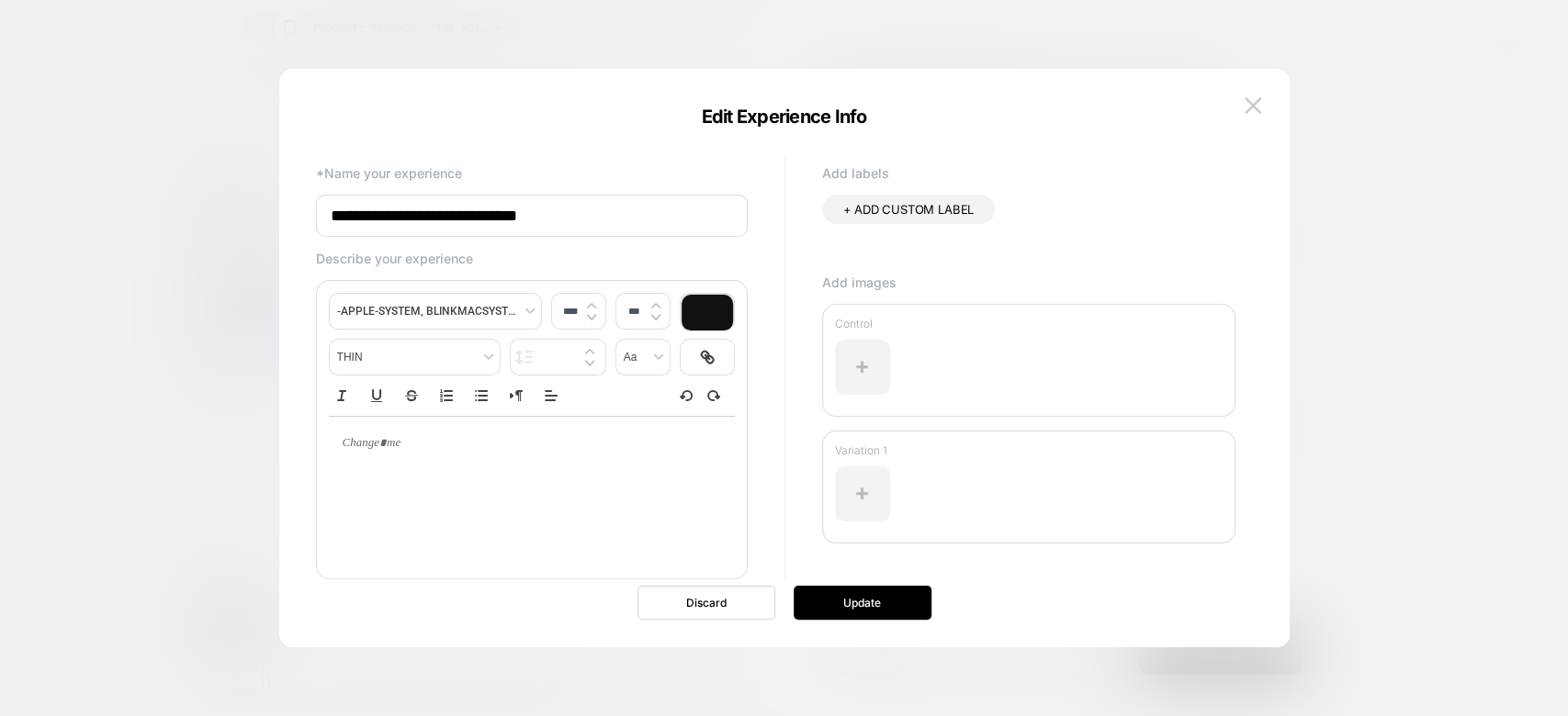
click at [605, 235] on input "**********" at bounding box center [532, 216] width 431 height 43
type input "**********"
click at [859, 607] on button "Update" at bounding box center [862, 603] width 138 height 34
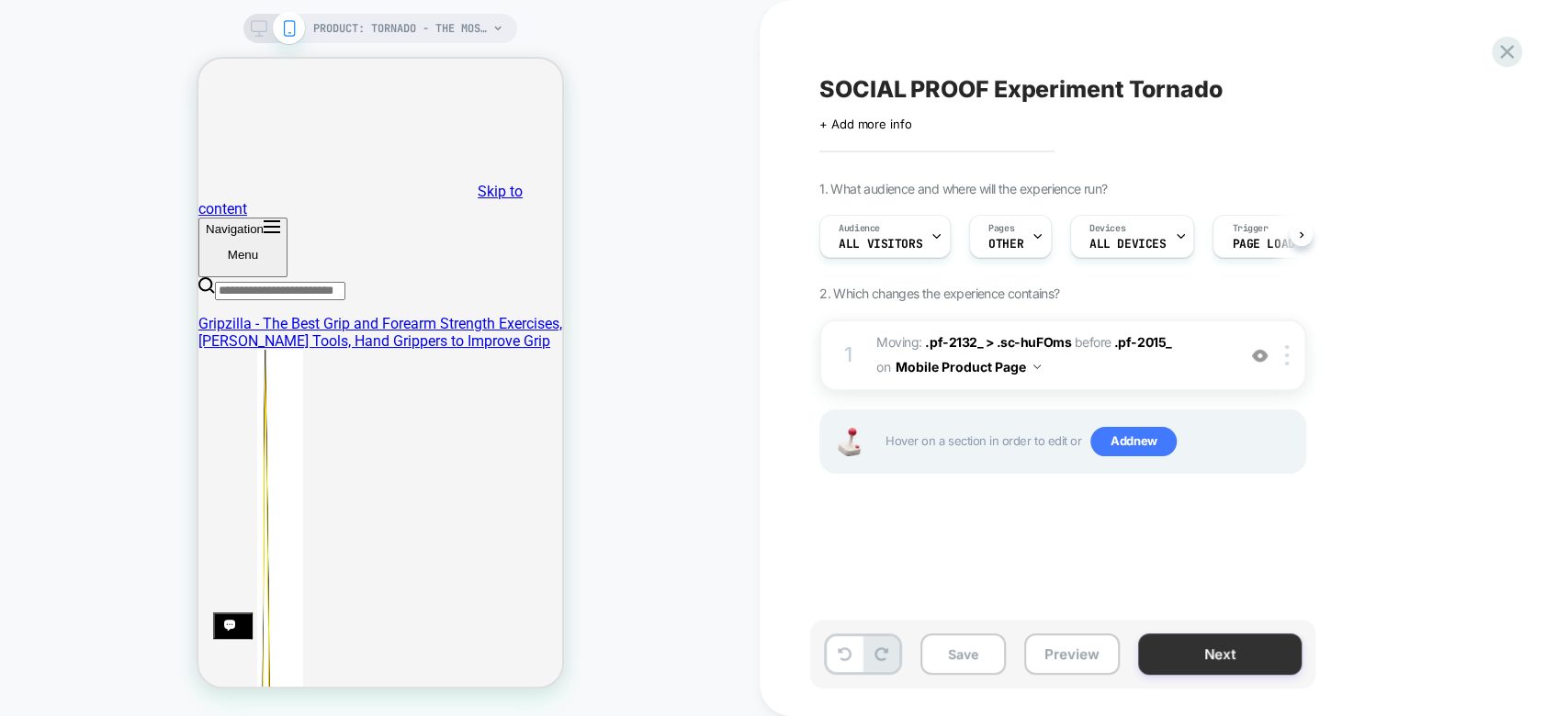
click at [1238, 654] on button "Next" at bounding box center [1220, 654] width 163 height 42
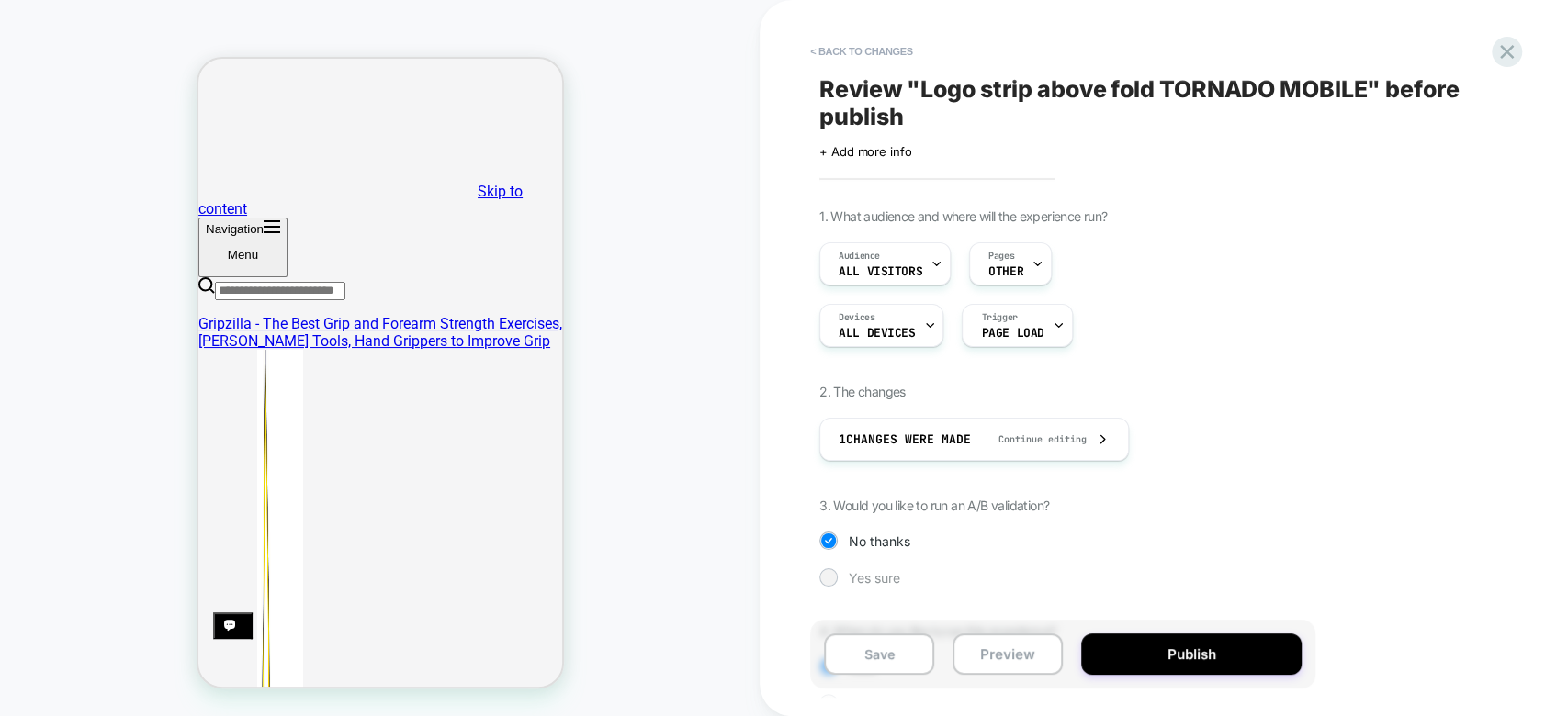
click at [902, 569] on div "Yes sure" at bounding box center [1062, 578] width 487 height 19
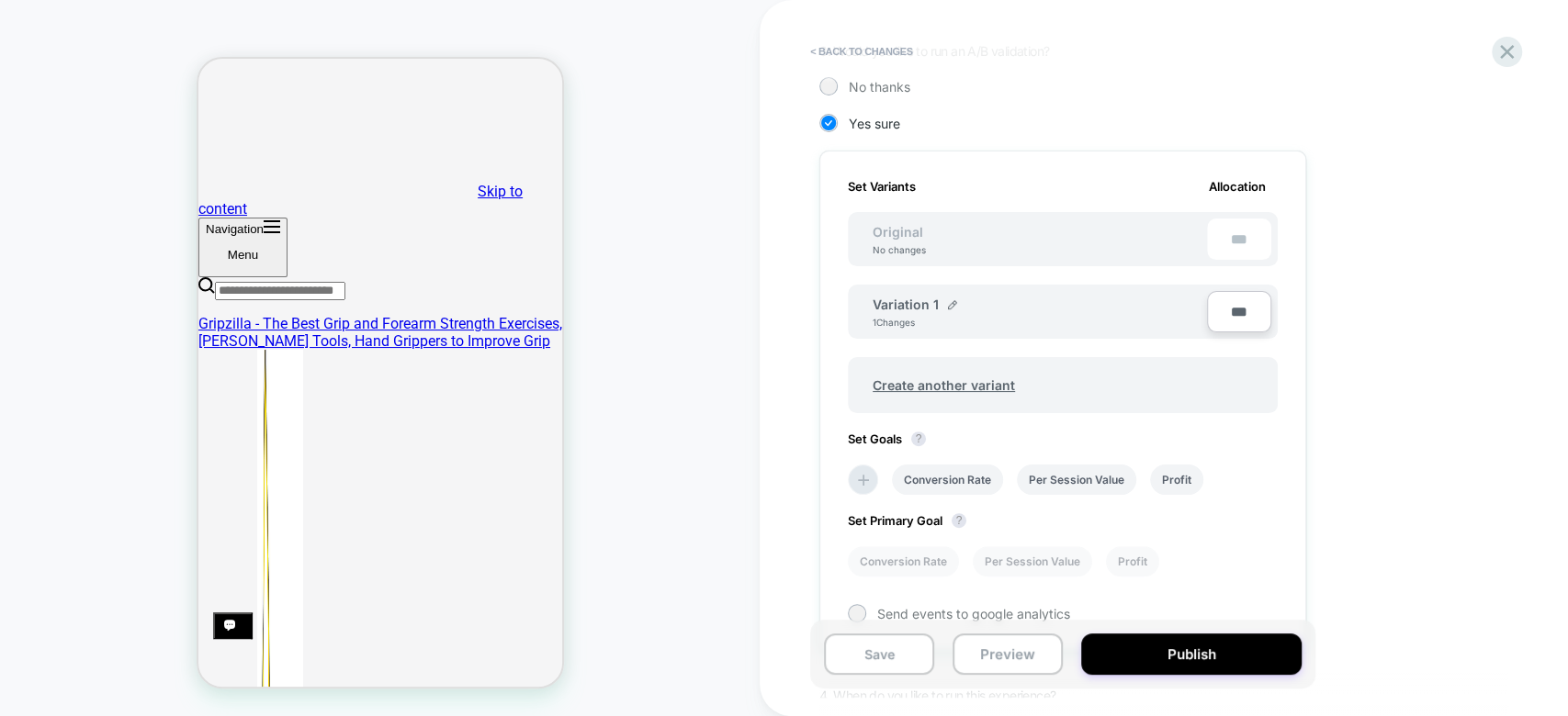
scroll to position [631, 0]
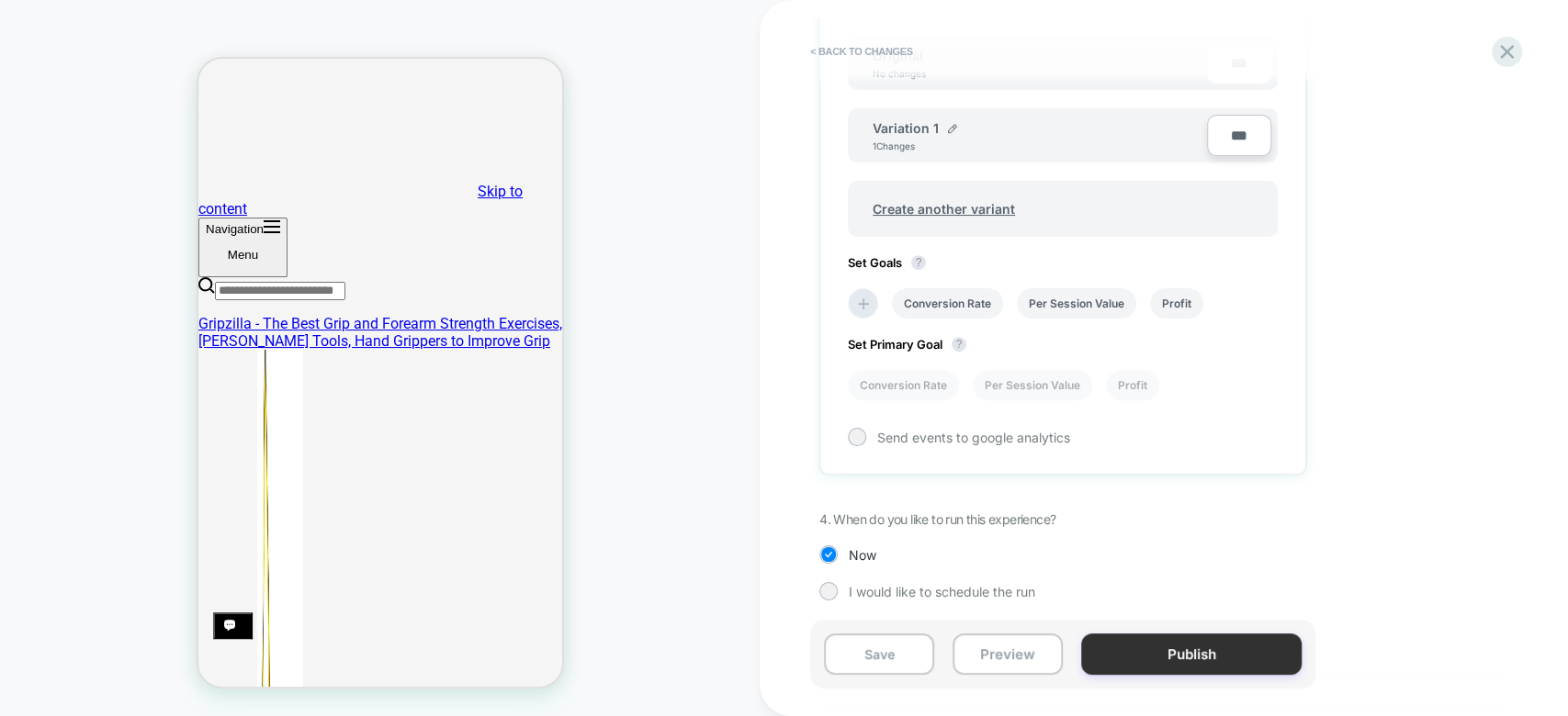
click at [1166, 651] on button "Publish" at bounding box center [1191, 654] width 221 height 42
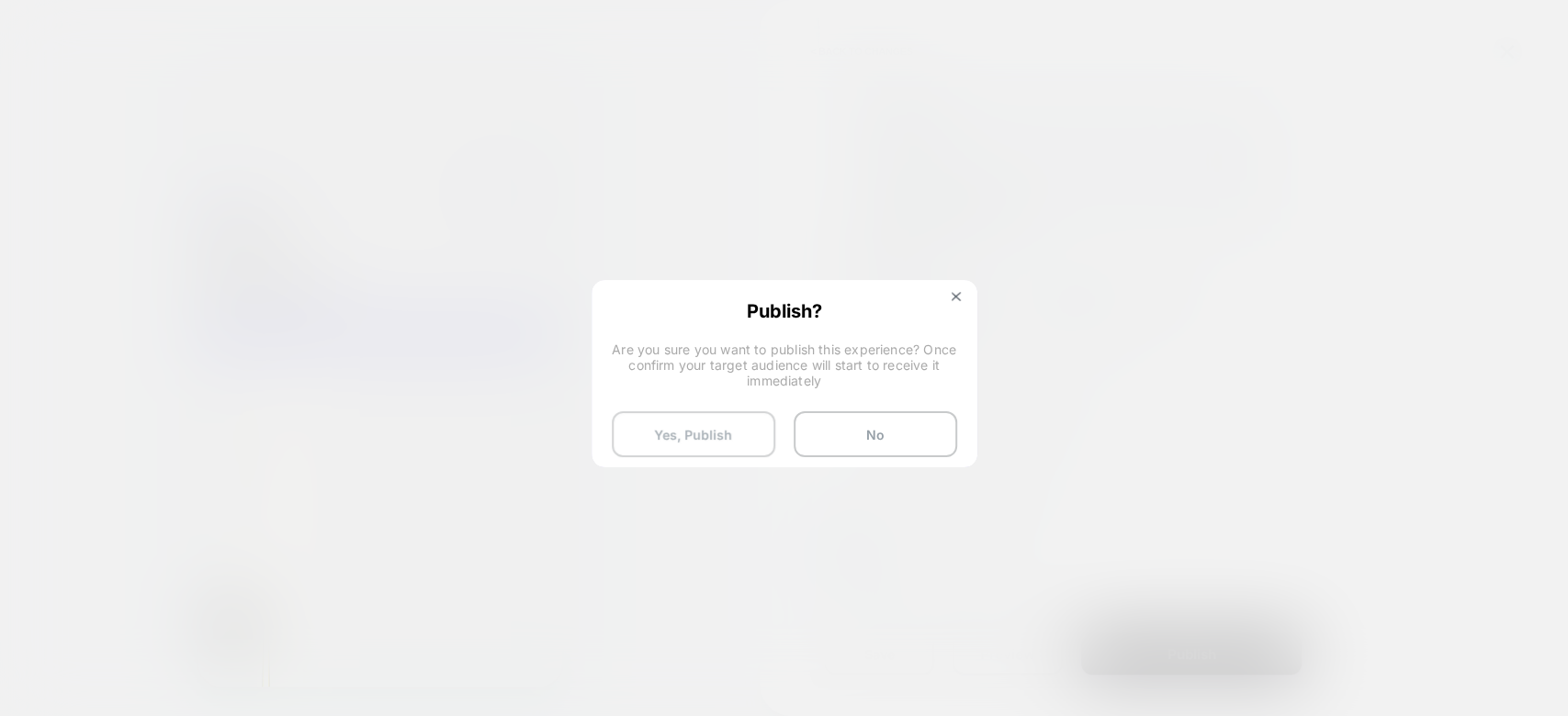
click at [732, 448] on button "Yes, Publish" at bounding box center [693, 435] width 163 height 46
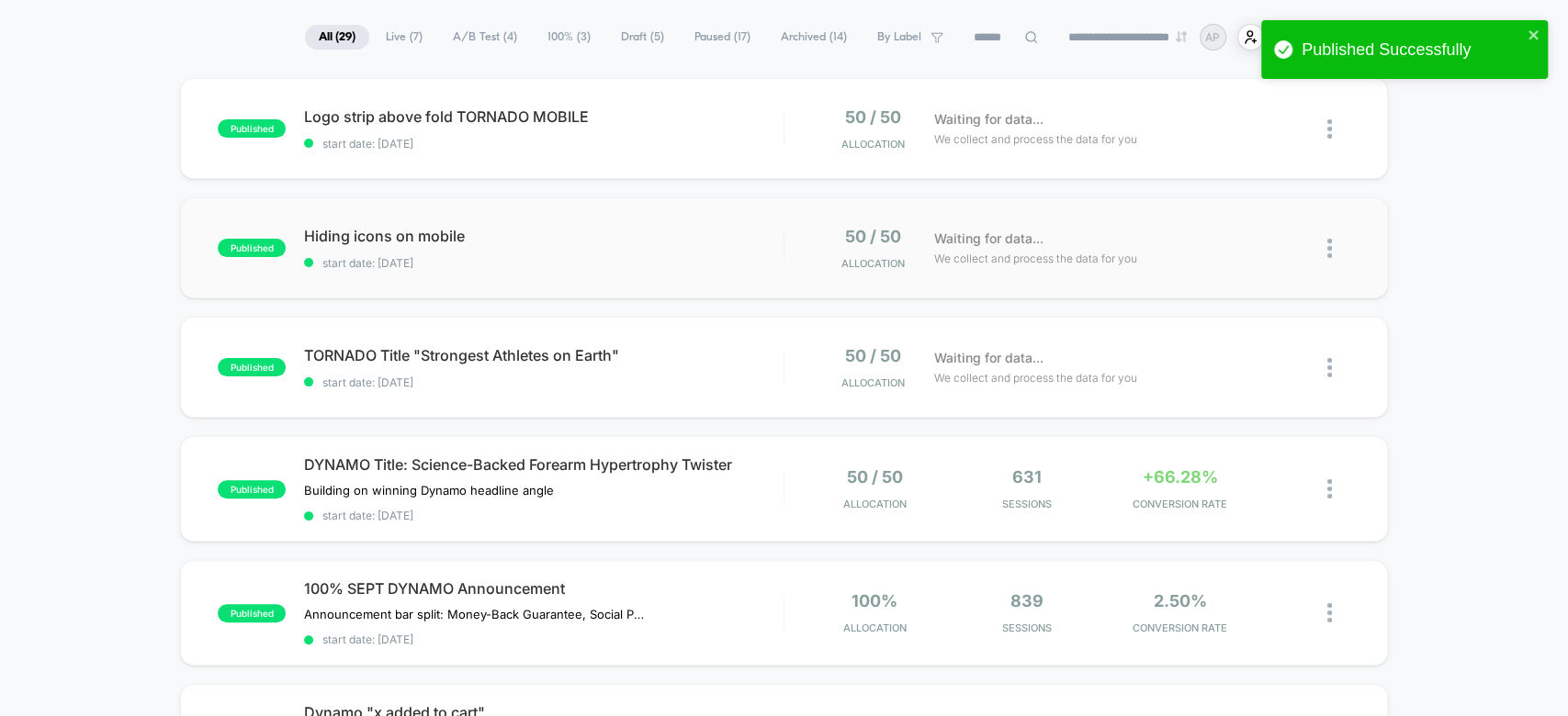
scroll to position [144, 0]
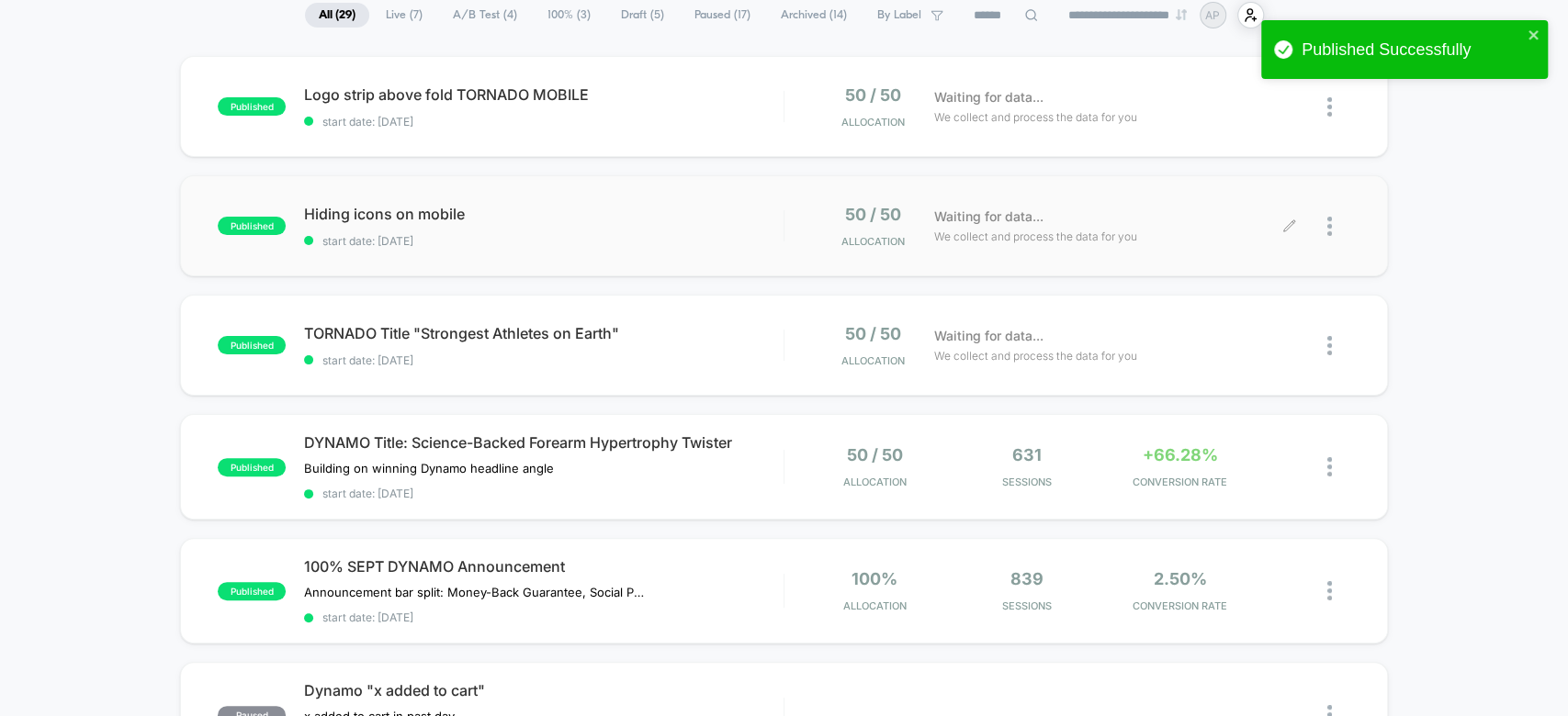
click at [1326, 224] on div at bounding box center [1319, 226] width 60 height 44
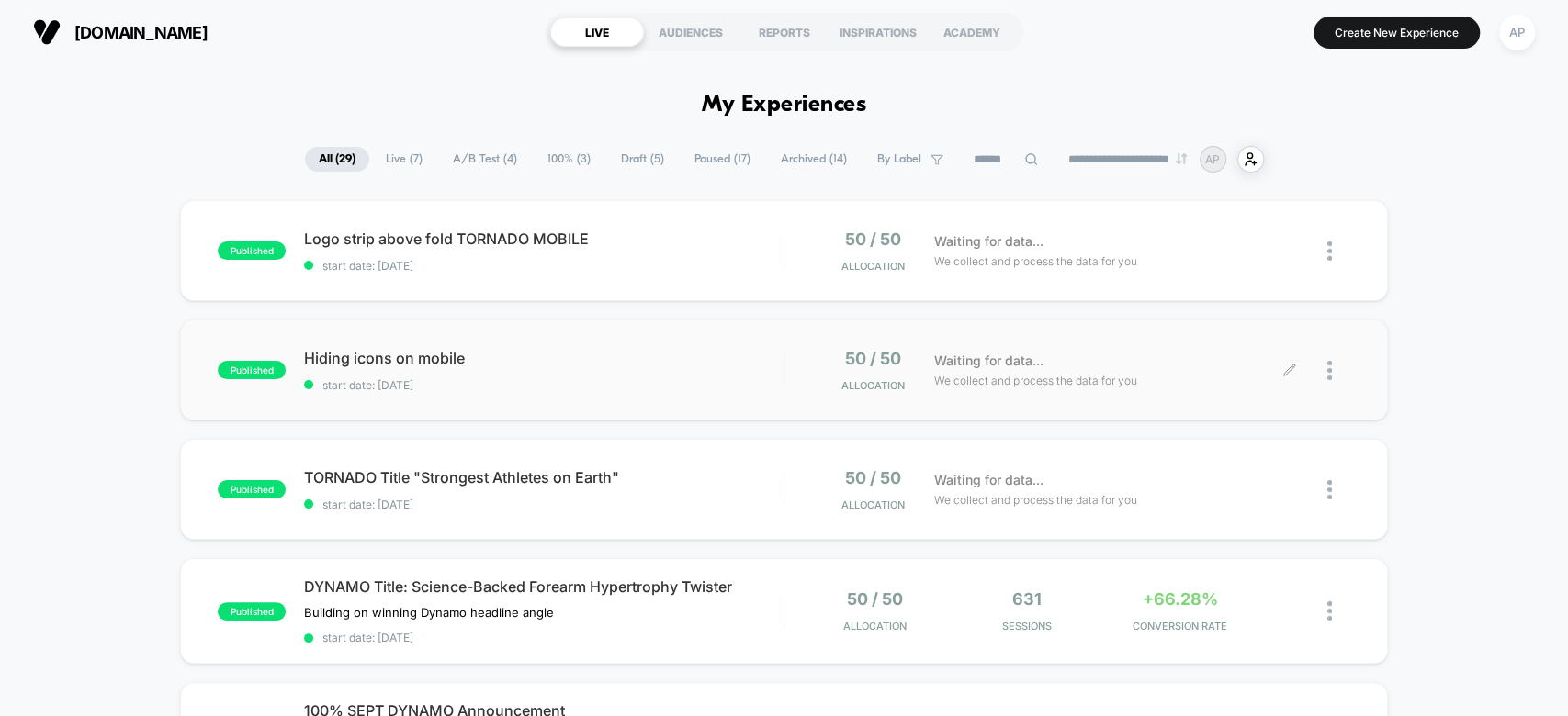
click at [1334, 371] on div at bounding box center [1339, 370] width 23 height 44
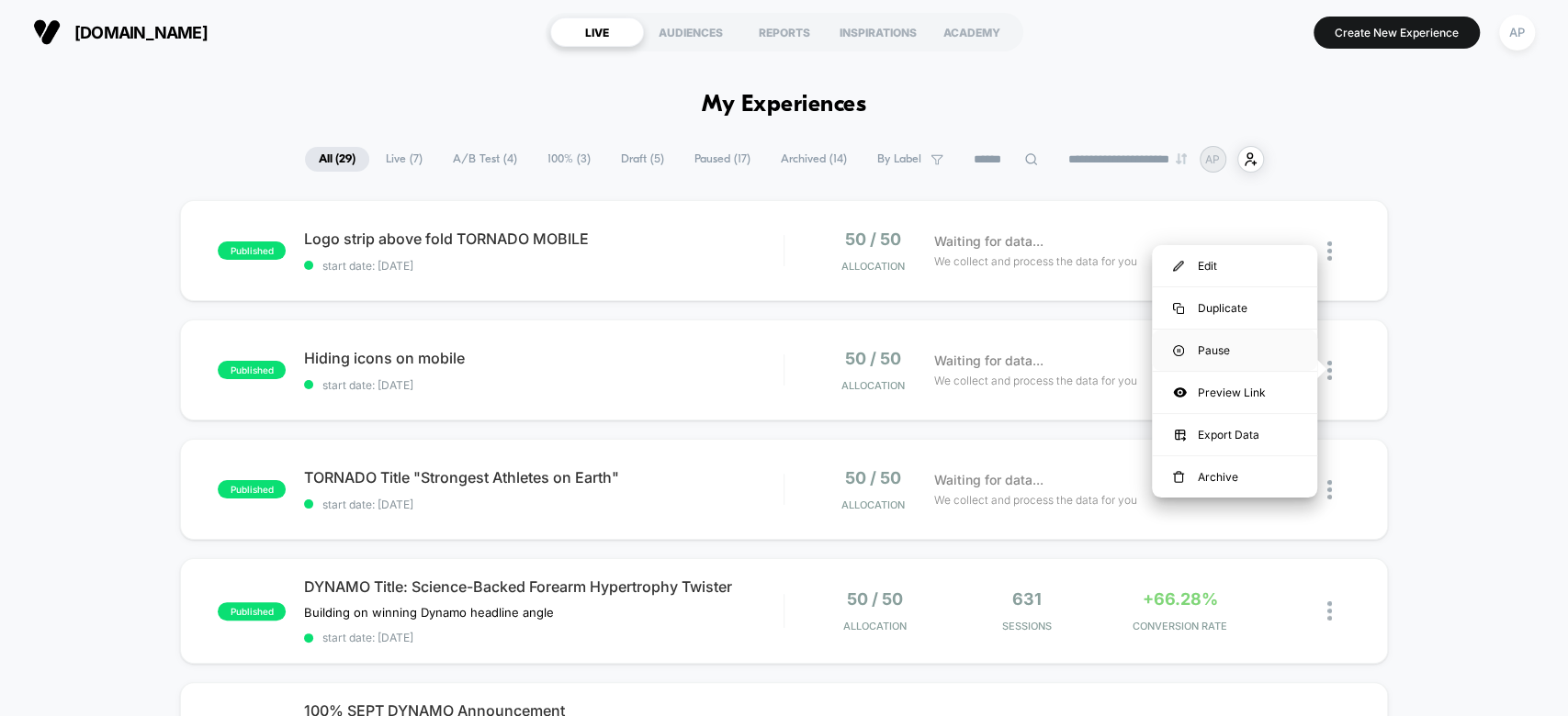
click at [1292, 360] on div "Pause" at bounding box center [1235, 350] width 165 height 42
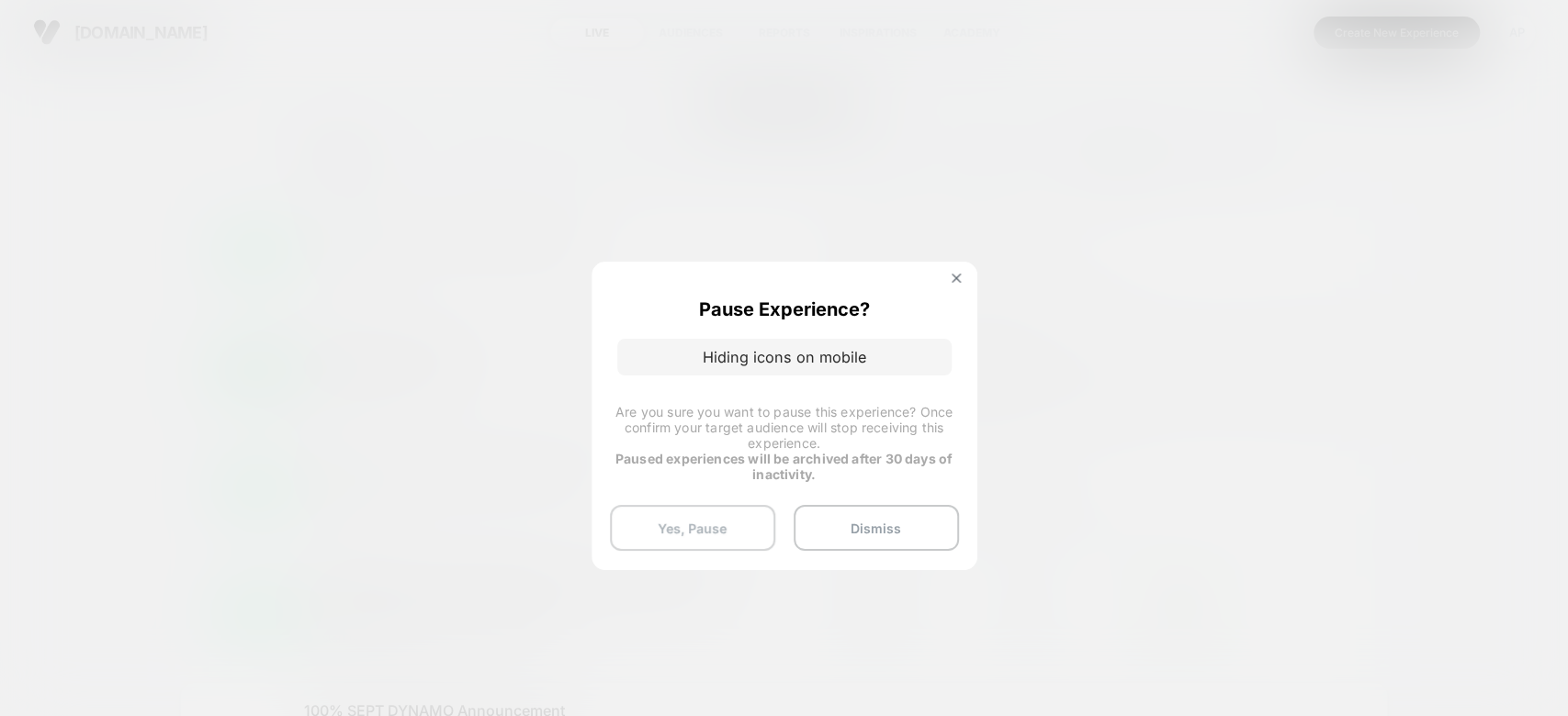
click at [707, 518] on button "Yes, Pause" at bounding box center [692, 529] width 165 height 46
